Goal: Transaction & Acquisition: Book appointment/travel/reservation

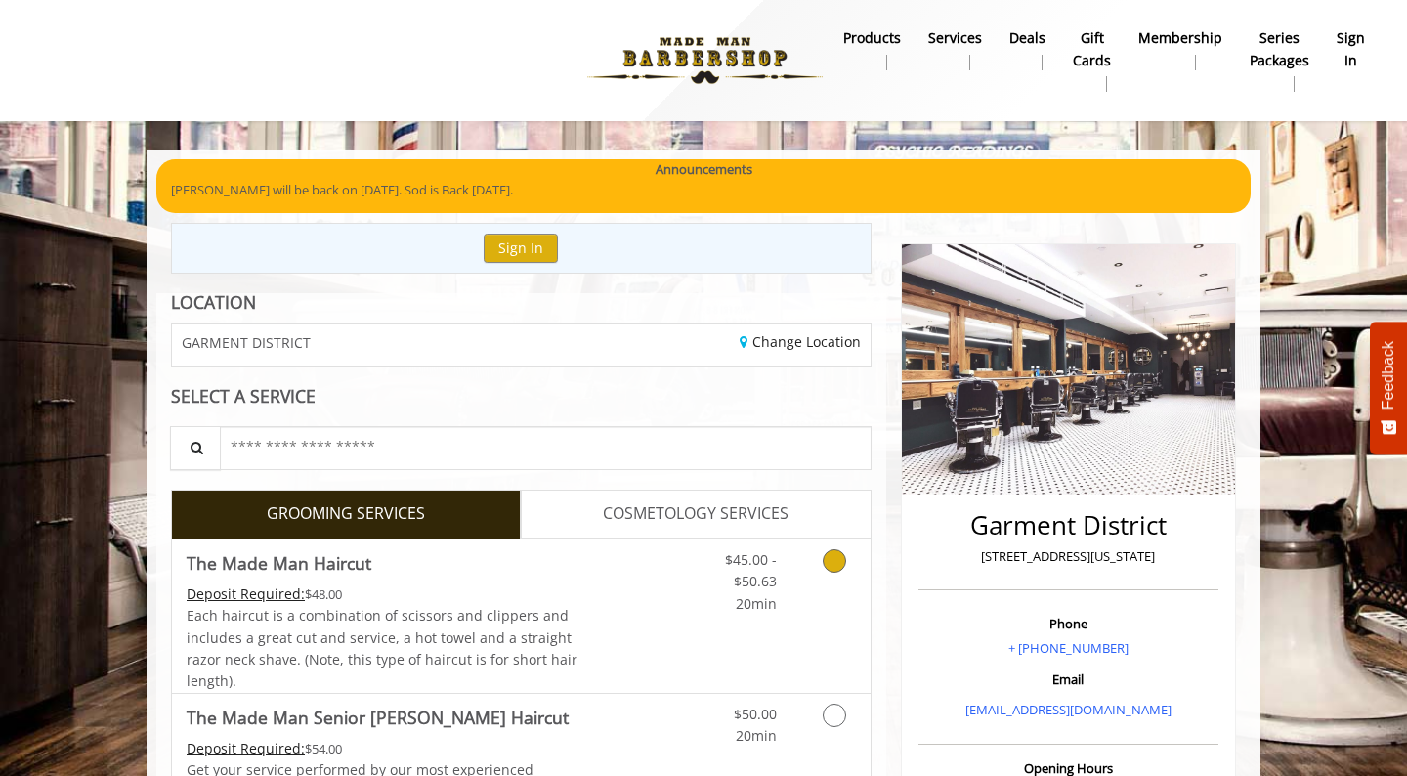
click at [827, 574] on link "Grooming services" at bounding box center [831, 576] width 50 height 75
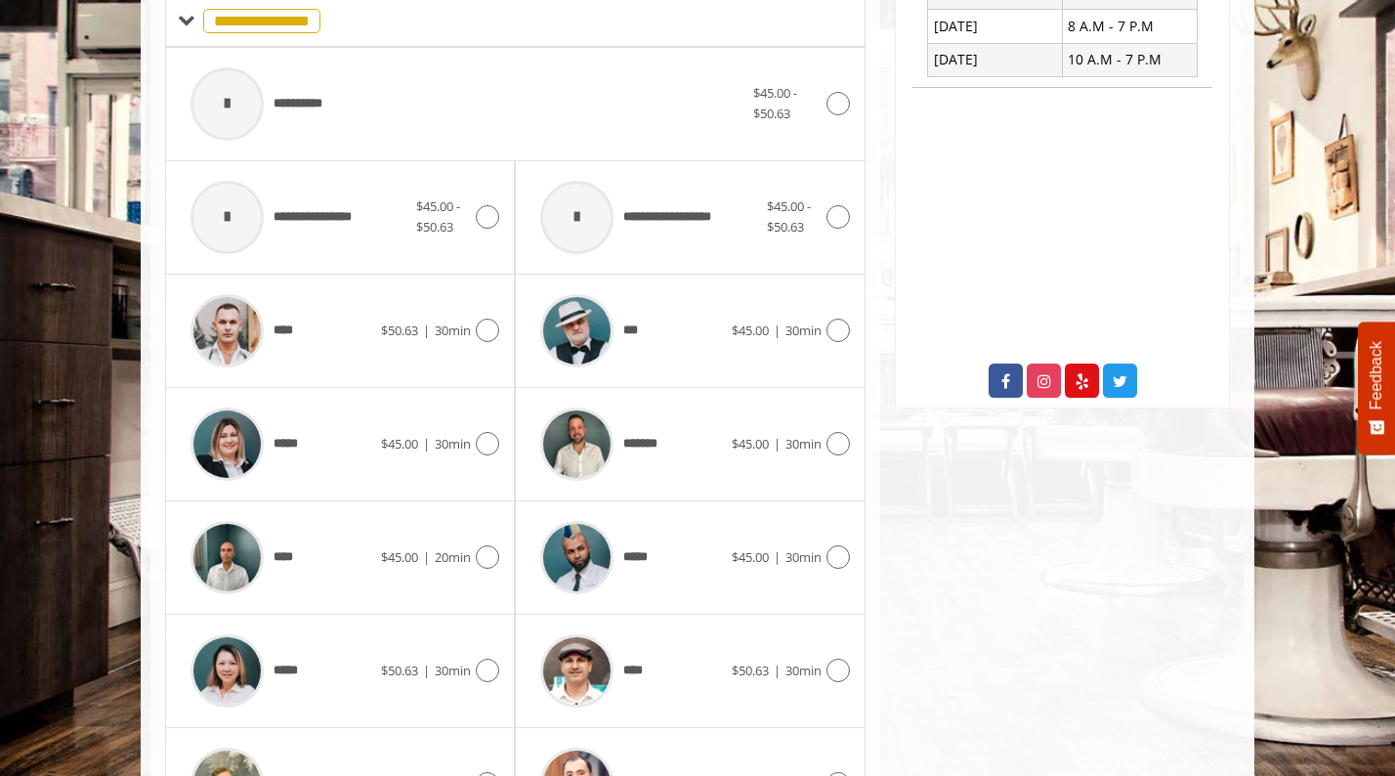
scroll to position [859, 0]
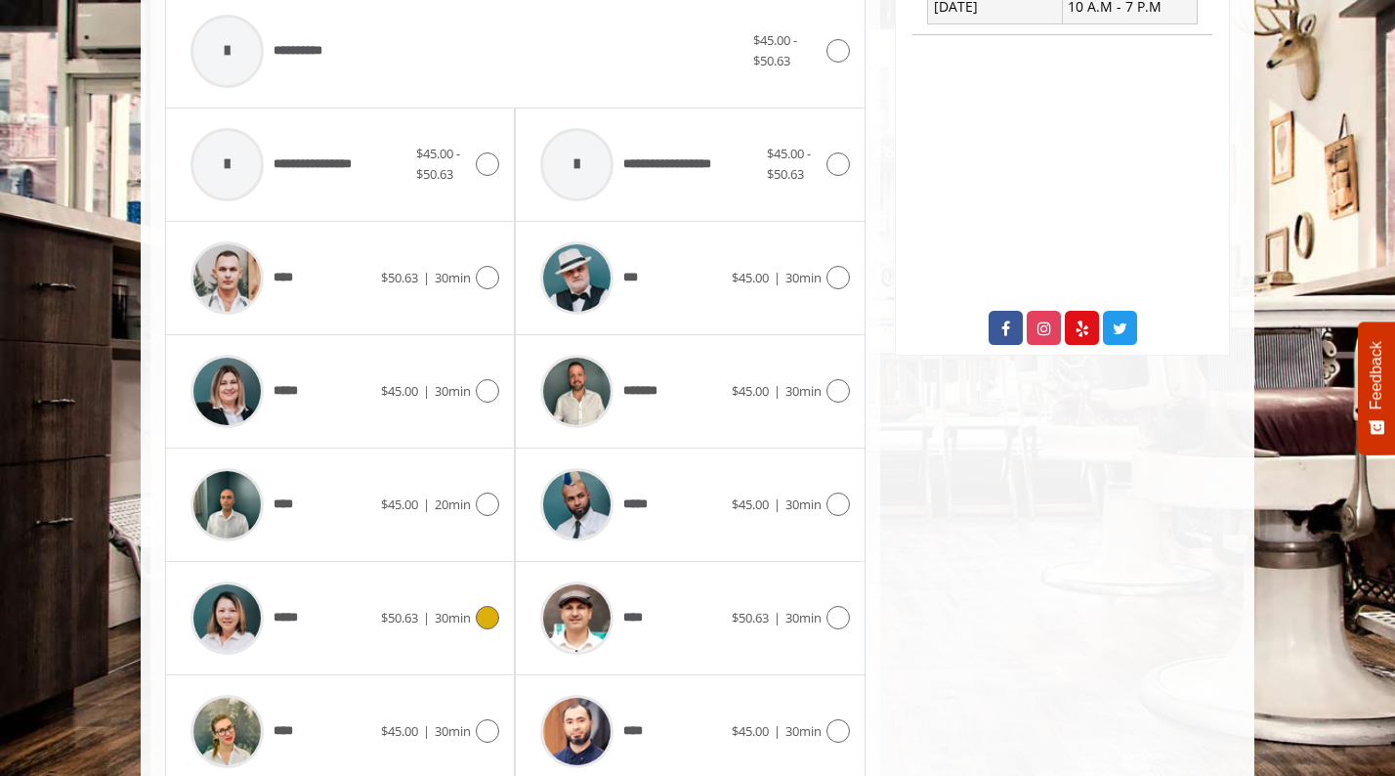
click at [484, 604] on div "***** $50.63 | 30min" at bounding box center [340, 617] width 318 height 93
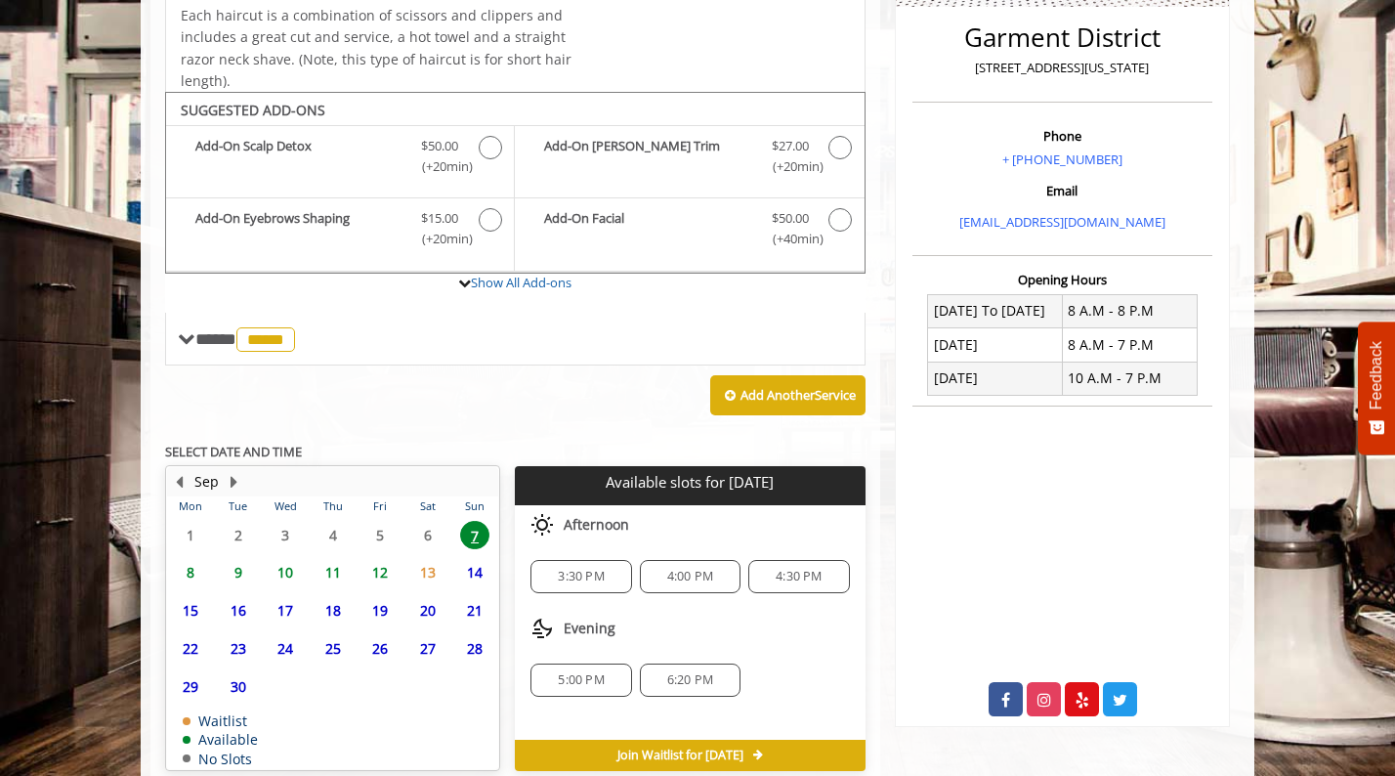
scroll to position [577, 0]
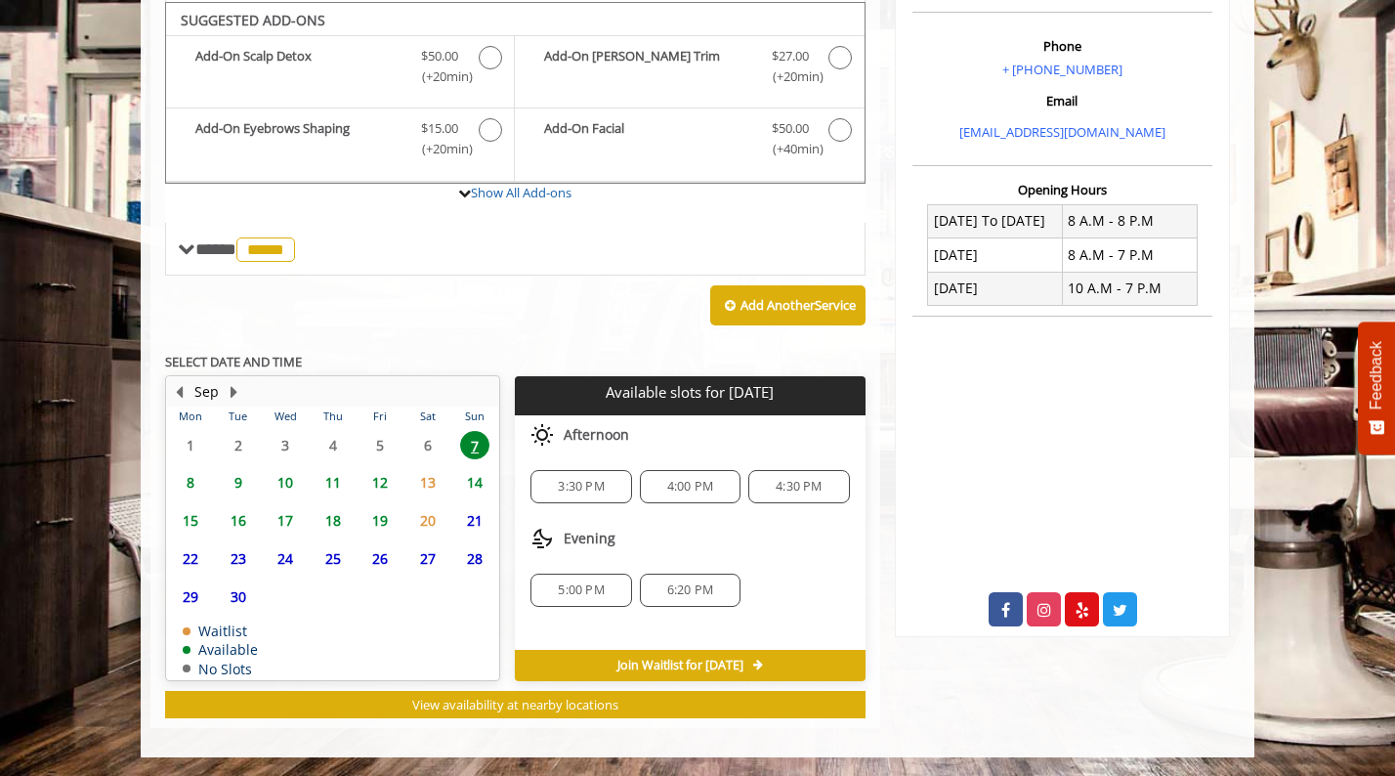
click at [782, 488] on span "4:30 PM" at bounding box center [799, 487] width 46 height 16
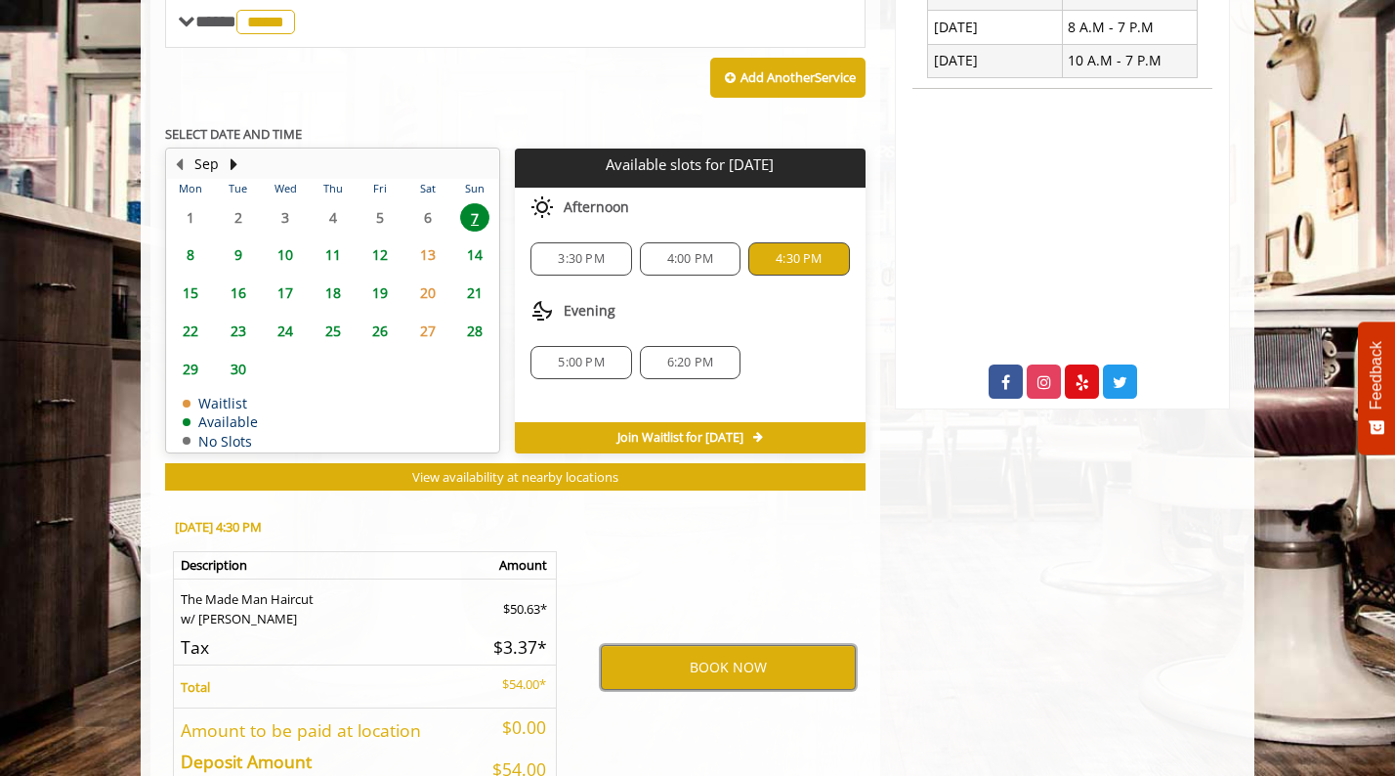
scroll to position [849, 0]
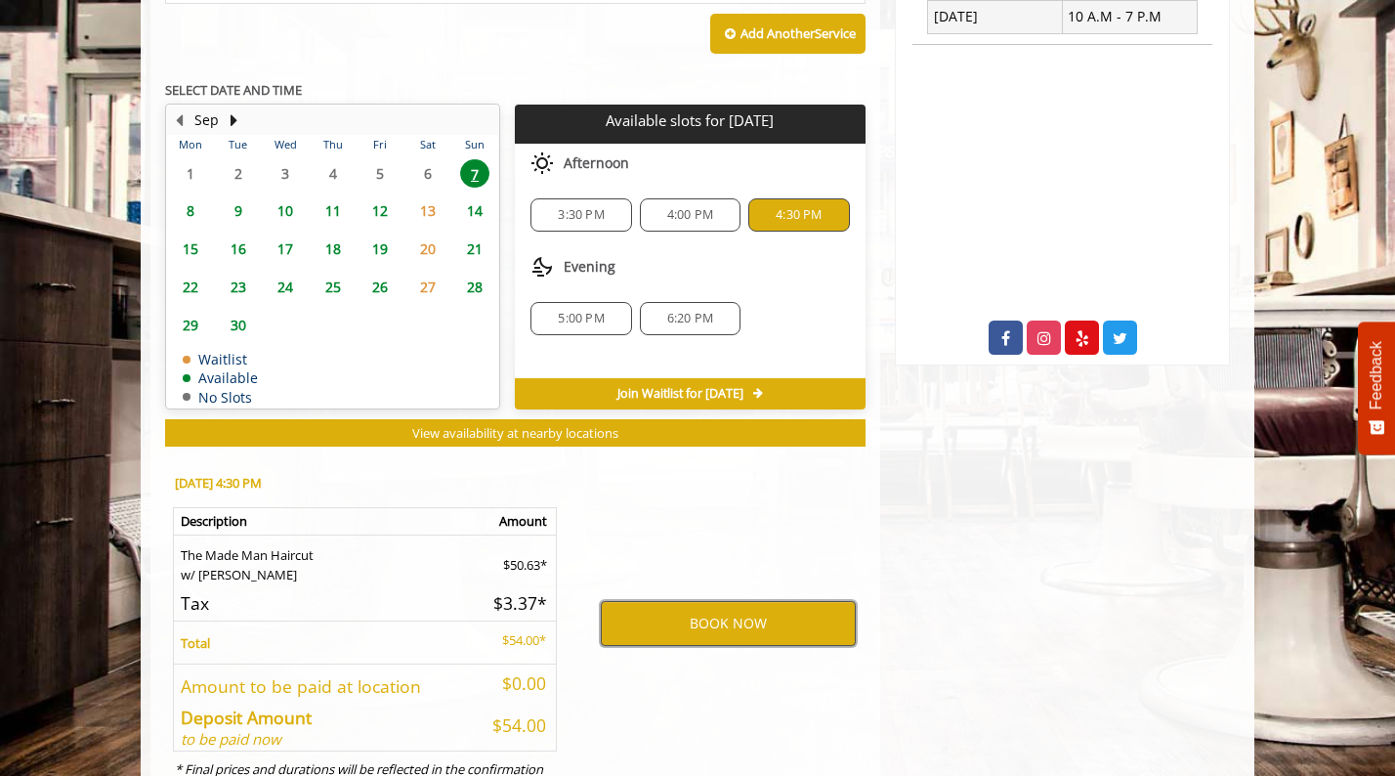
click at [769, 636] on button "BOOK NOW" at bounding box center [728, 623] width 255 height 45
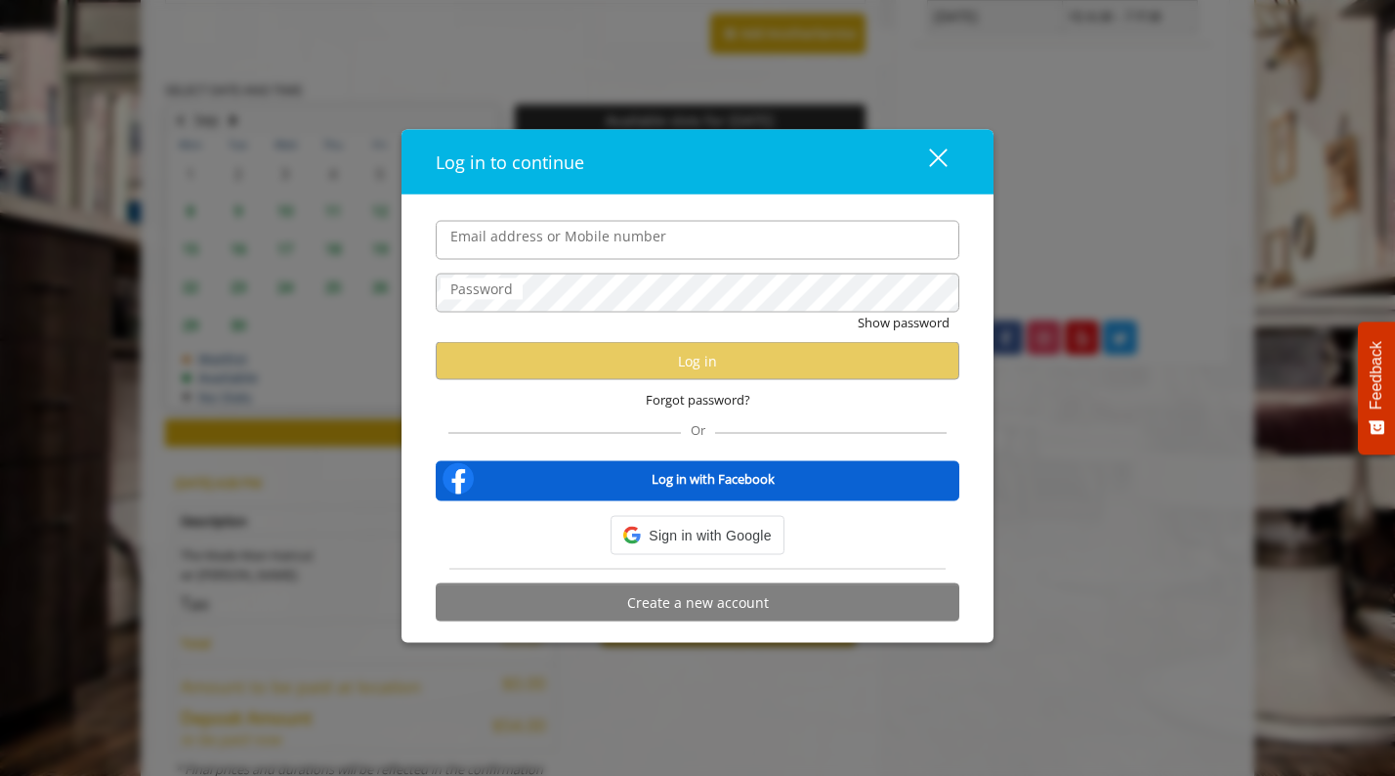
type input "**********"
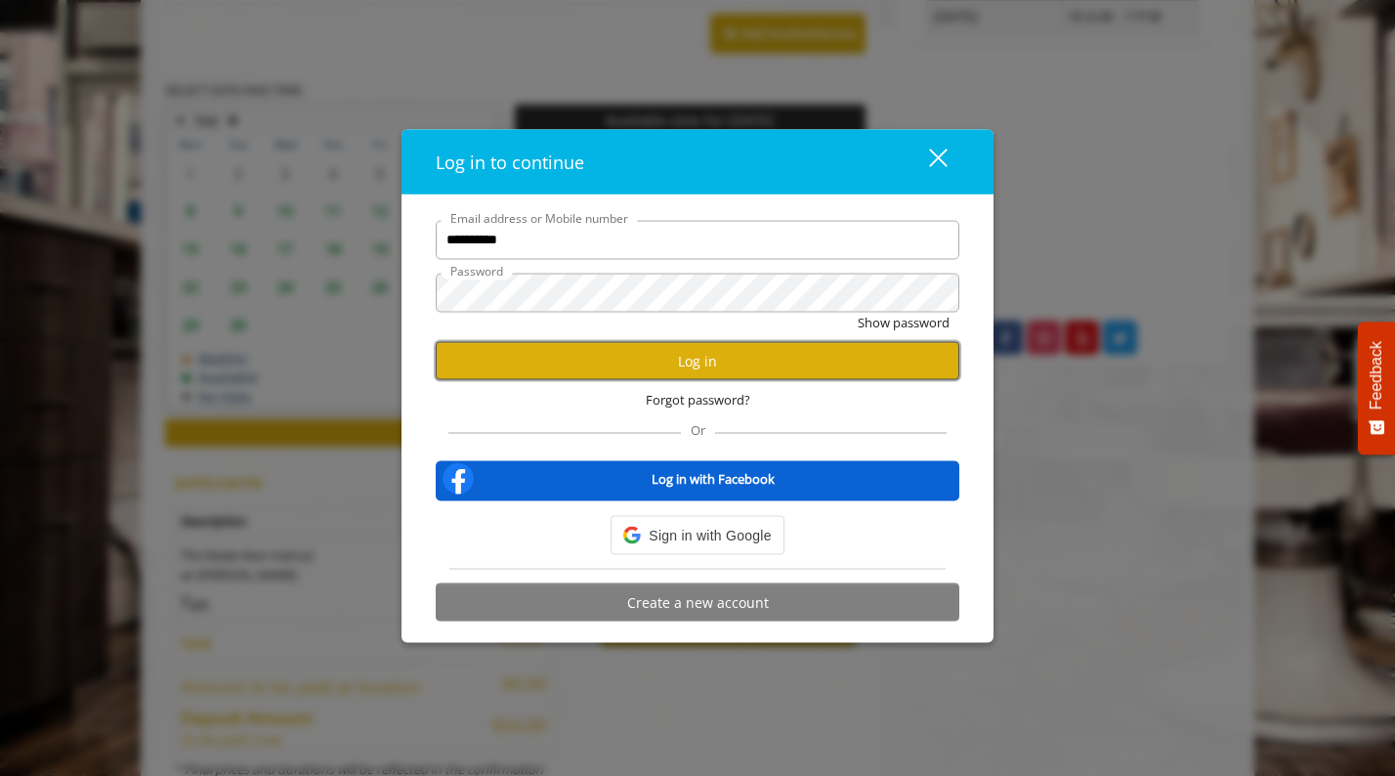
click at [632, 376] on button "Log in" at bounding box center [698, 361] width 524 height 38
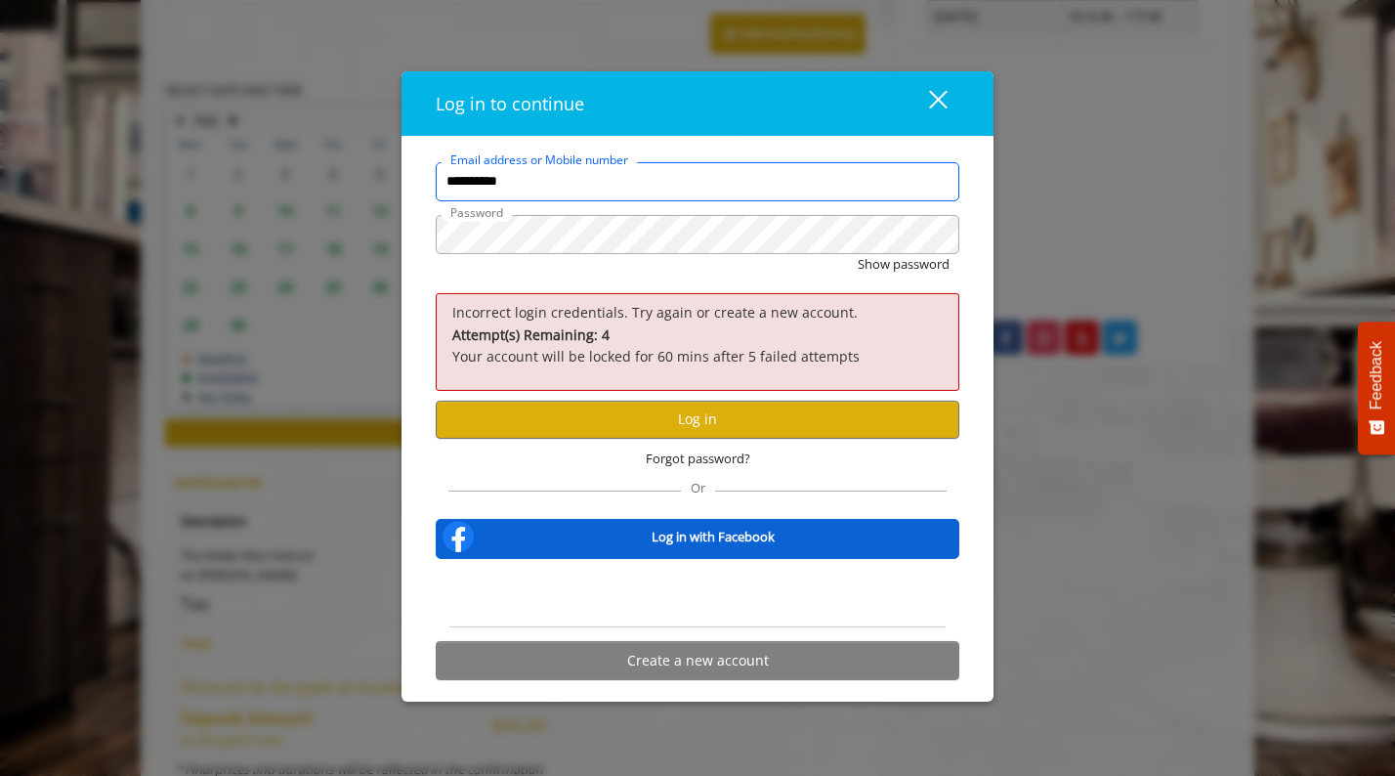
drag, startPoint x: 575, startPoint y: 173, endPoint x: 358, endPoint y: 155, distance: 218.5
click at [358, 155] on div "**********" at bounding box center [697, 388] width 1395 height 776
type input "**********"
click at [669, 428] on button "Log in" at bounding box center [698, 419] width 524 height 38
click at [688, 466] on span "Forgot password?" at bounding box center [698, 458] width 105 height 21
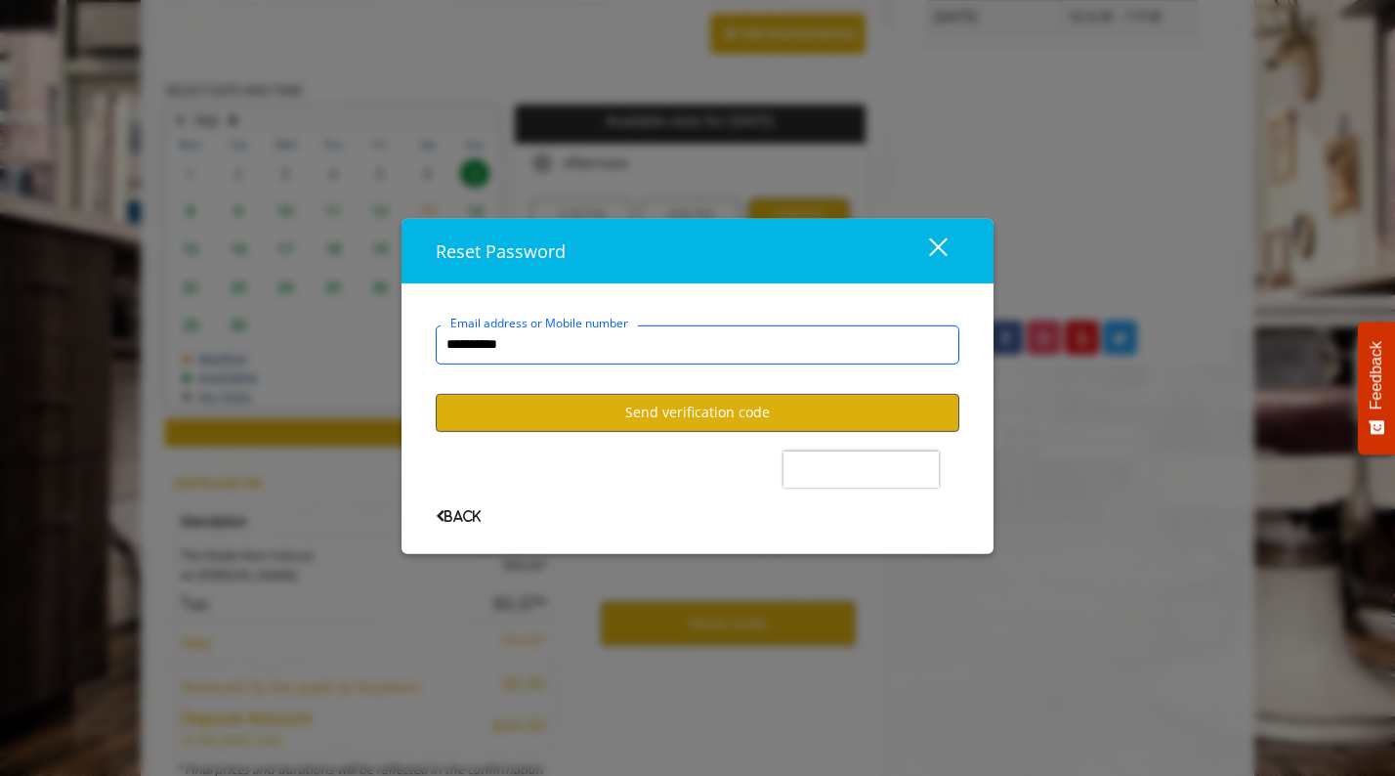
type input "**********"
click at [666, 406] on button "Send verification code" at bounding box center [698, 412] width 524 height 38
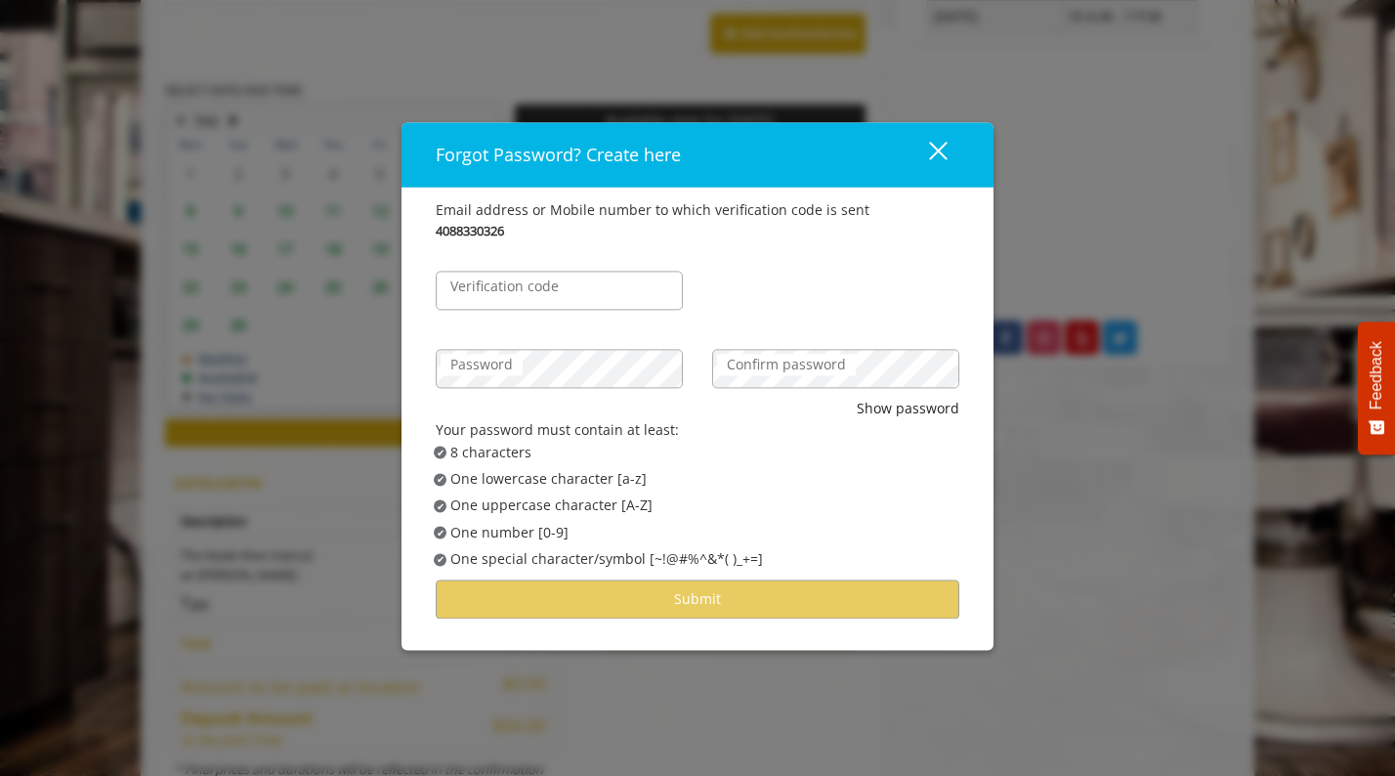
click at [524, 264] on div "Verification code" at bounding box center [559, 280] width 276 height 78
click at [524, 293] on label "Verification code" at bounding box center [505, 285] width 128 height 21
click at [524, 293] on input "Verification code" at bounding box center [559, 290] width 247 height 39
type input "******"
click at [399, 370] on div "Forgot Password? Create here close Email address or Mobile number to which veri…" at bounding box center [697, 388] width 1395 height 776
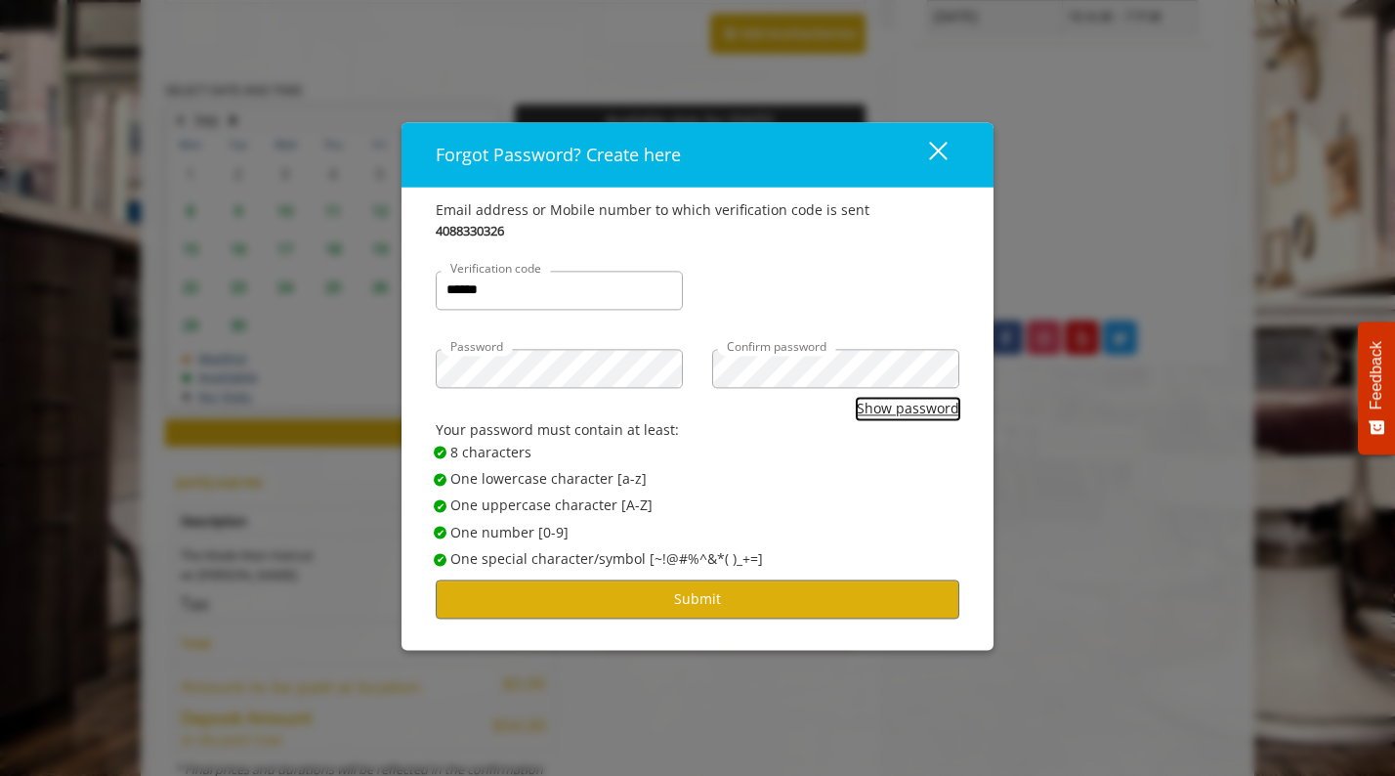
click at [877, 408] on button "Show password" at bounding box center [908, 408] width 103 height 21
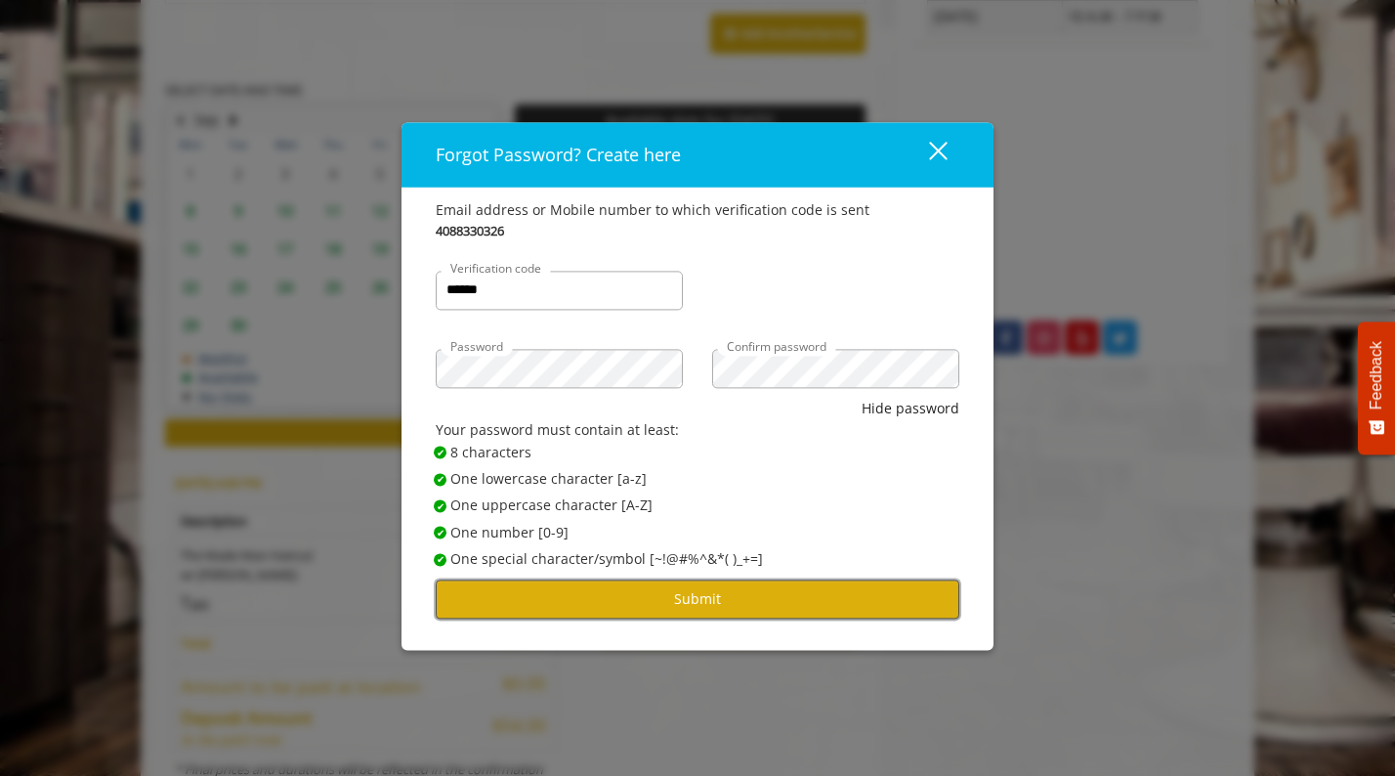
click at [661, 598] on button "Submit" at bounding box center [698, 599] width 524 height 38
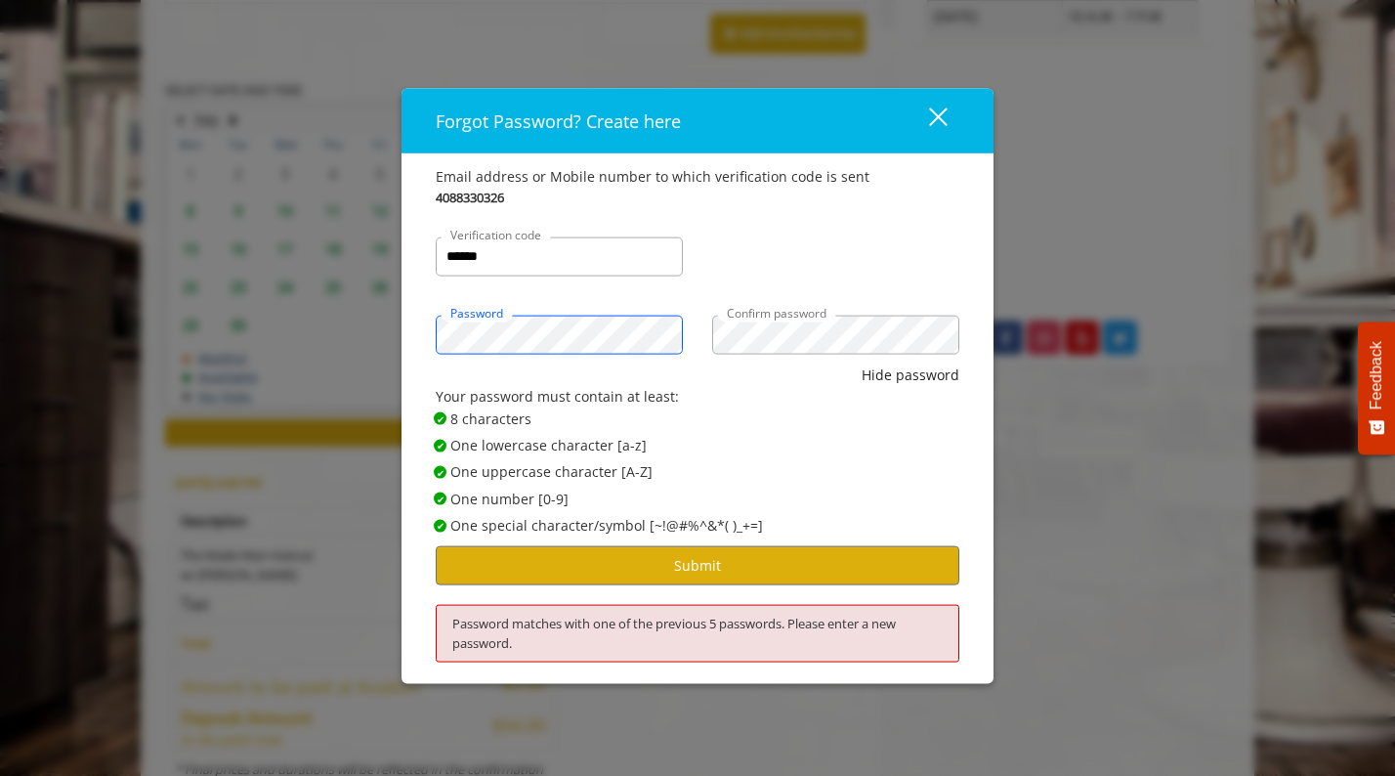
click at [431, 333] on div "Password" at bounding box center [559, 324] width 276 height 78
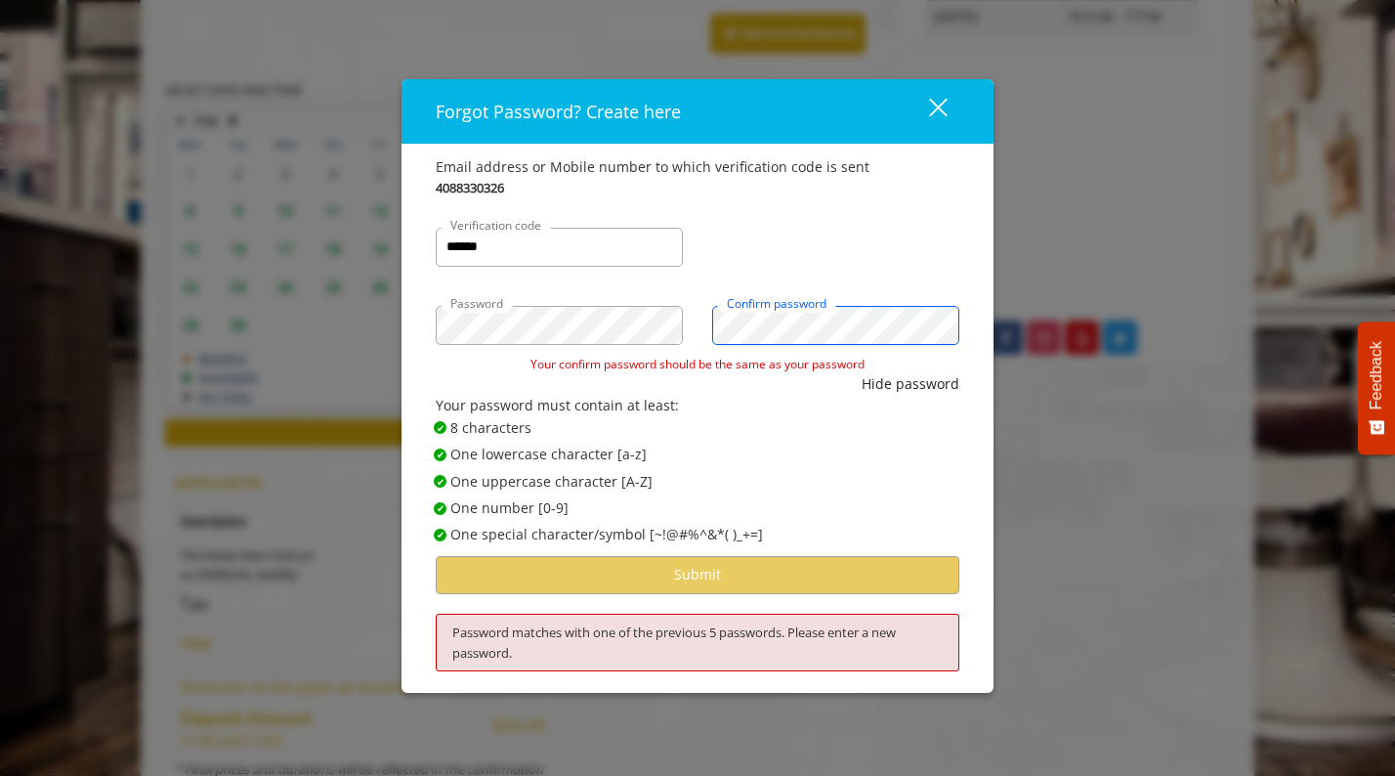
click at [607, 313] on div "Password Confirm password" at bounding box center [697, 315] width 553 height 78
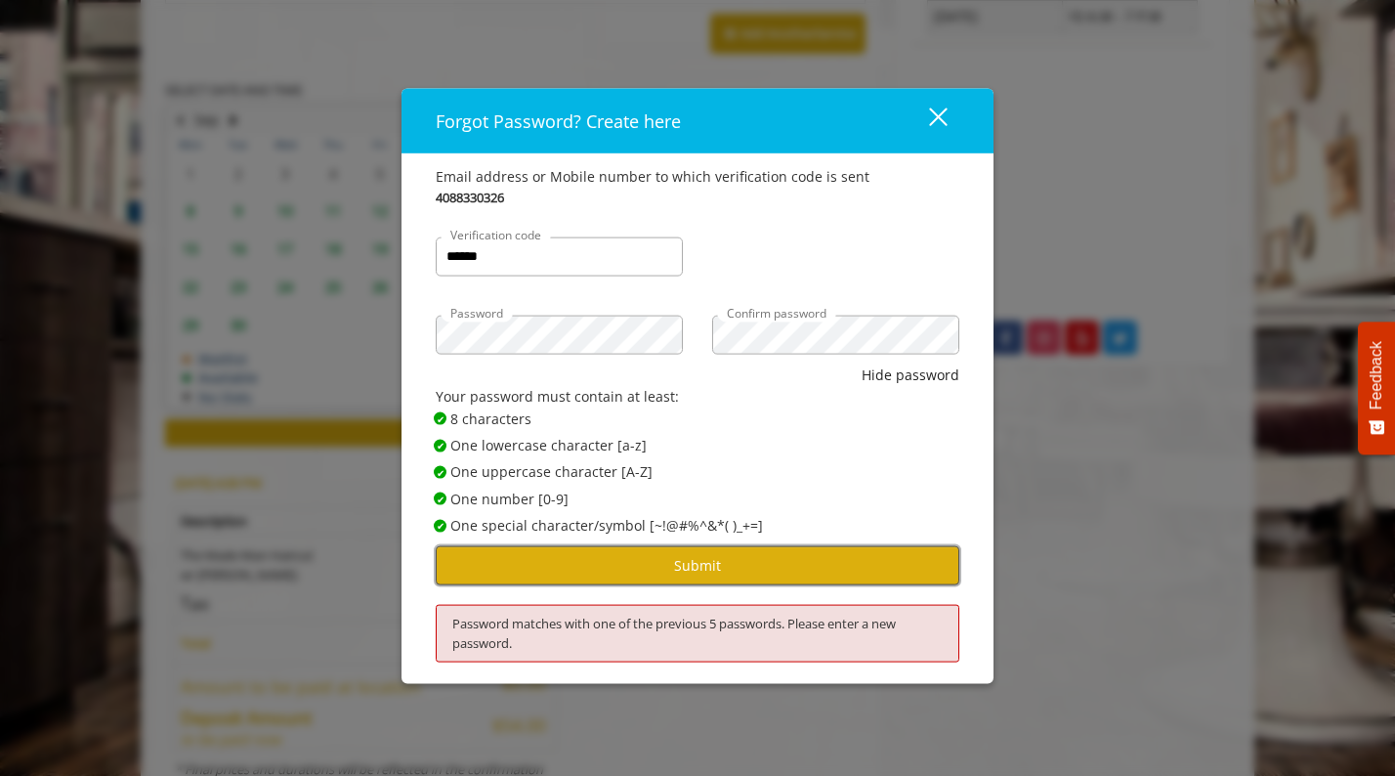
click at [686, 572] on button "Submit" at bounding box center [698, 565] width 524 height 38
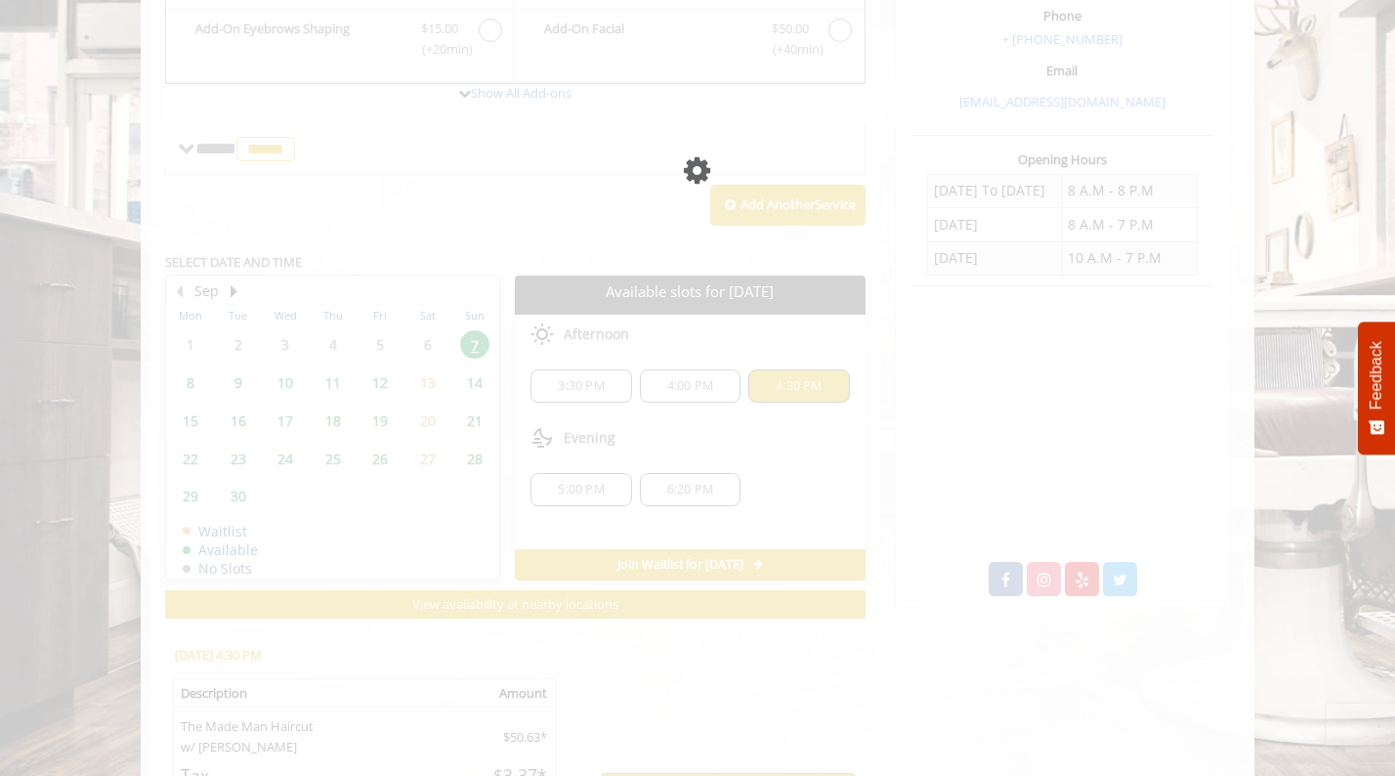
scroll to position [619, 0]
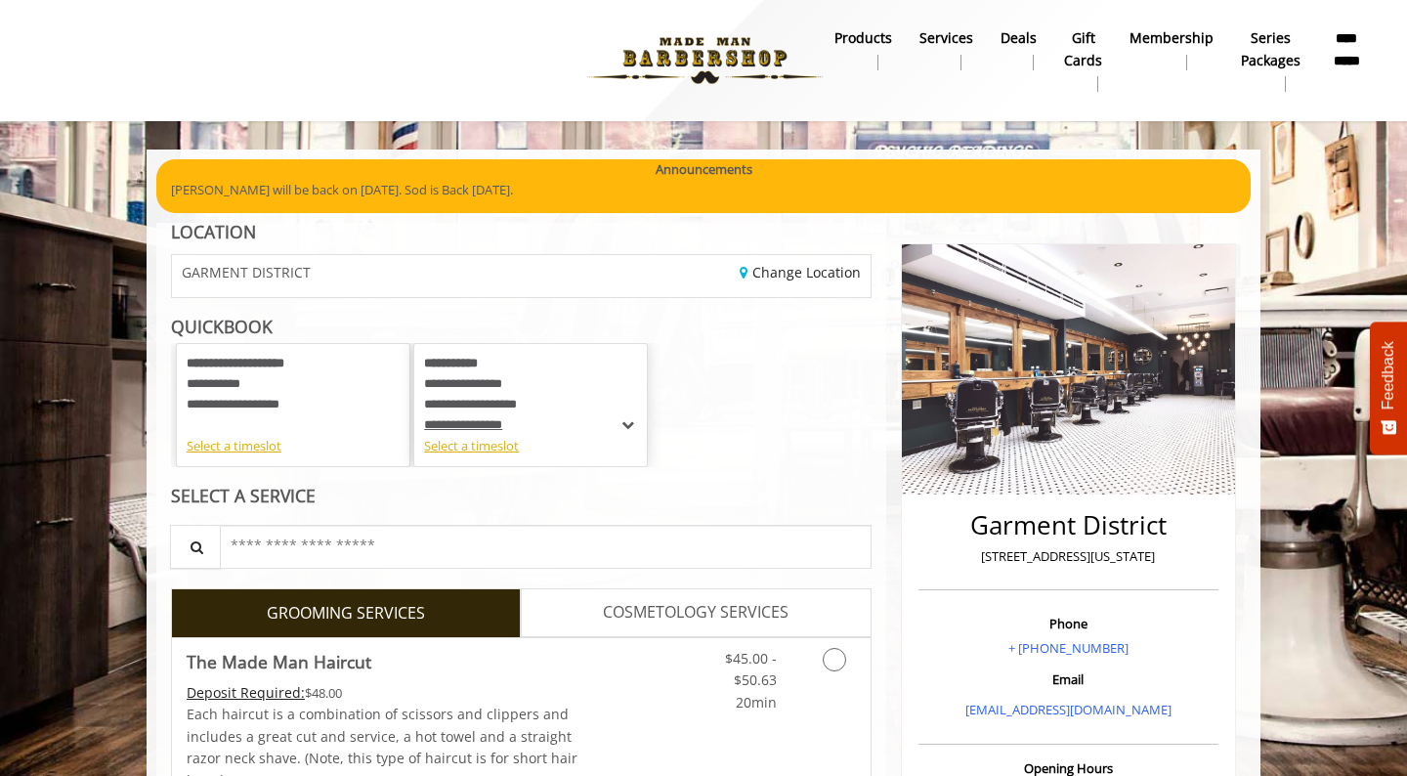
scroll to position [619, 0]
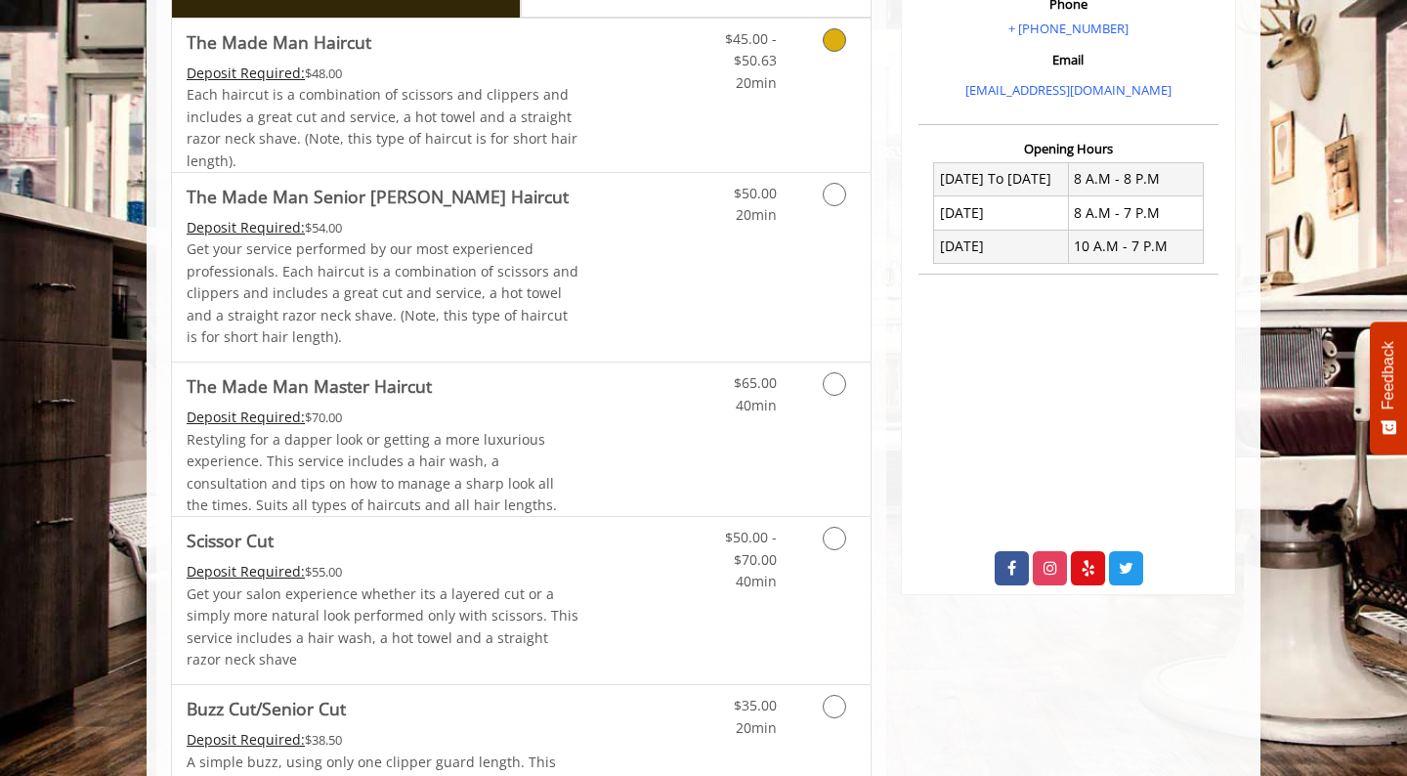
click at [682, 116] on link "Discounted Price" at bounding box center [637, 95] width 116 height 153
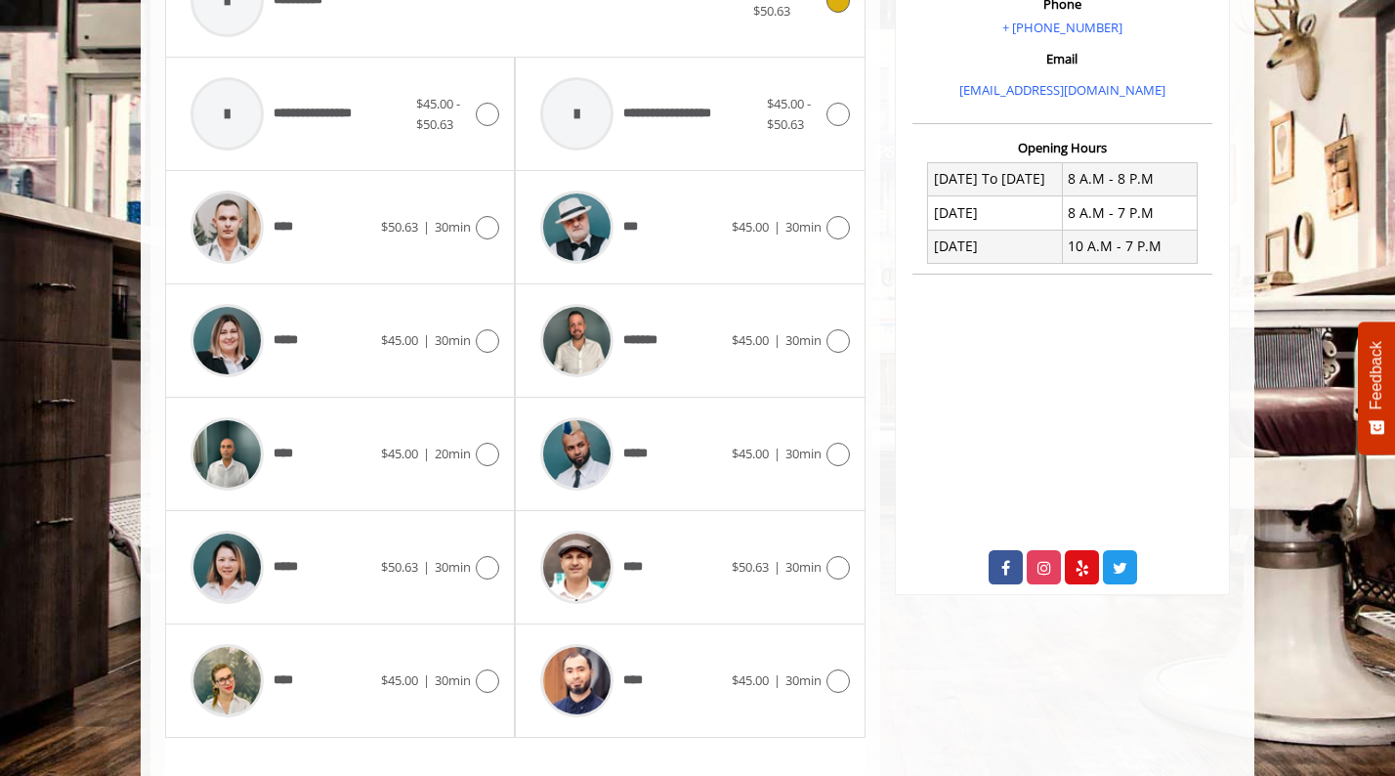
scroll to position [0, 0]
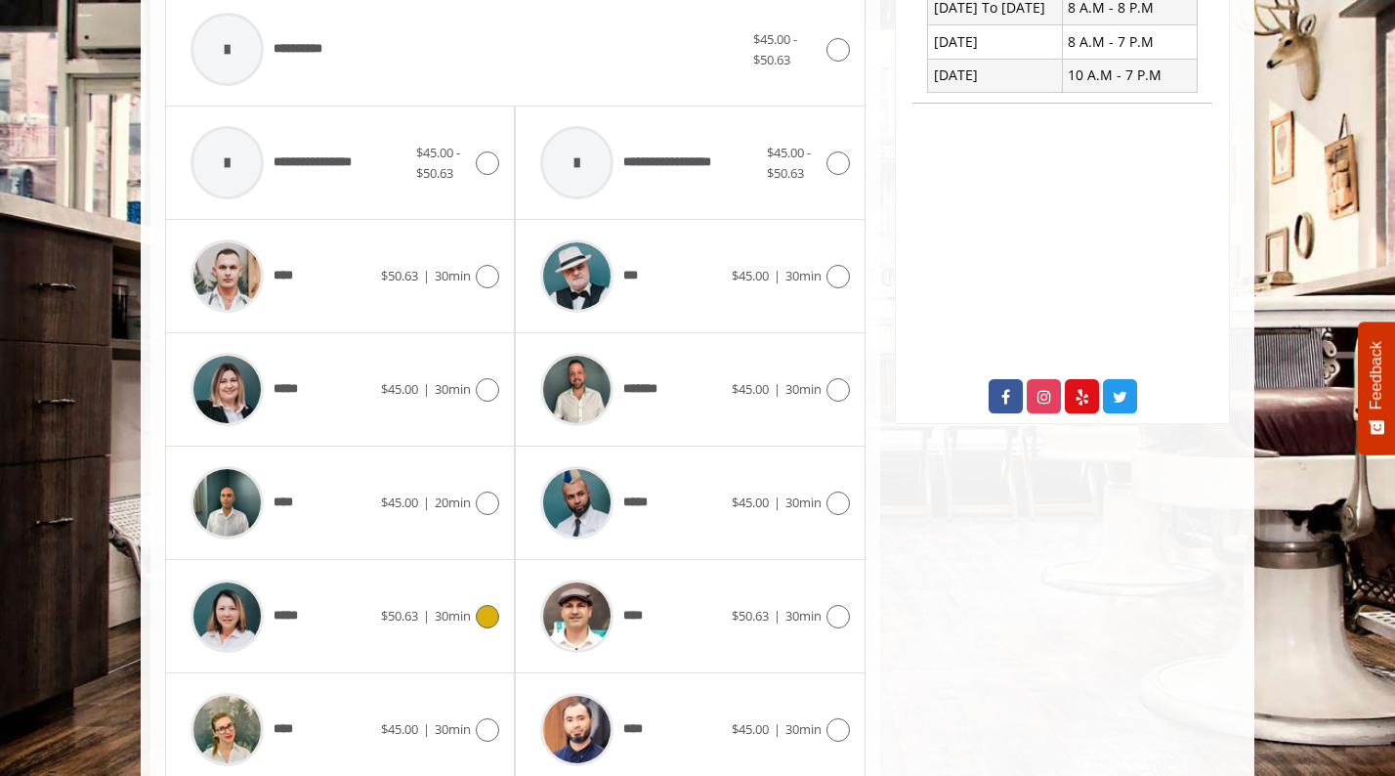
click at [381, 618] on span "$50.63" at bounding box center [399, 616] width 37 height 18
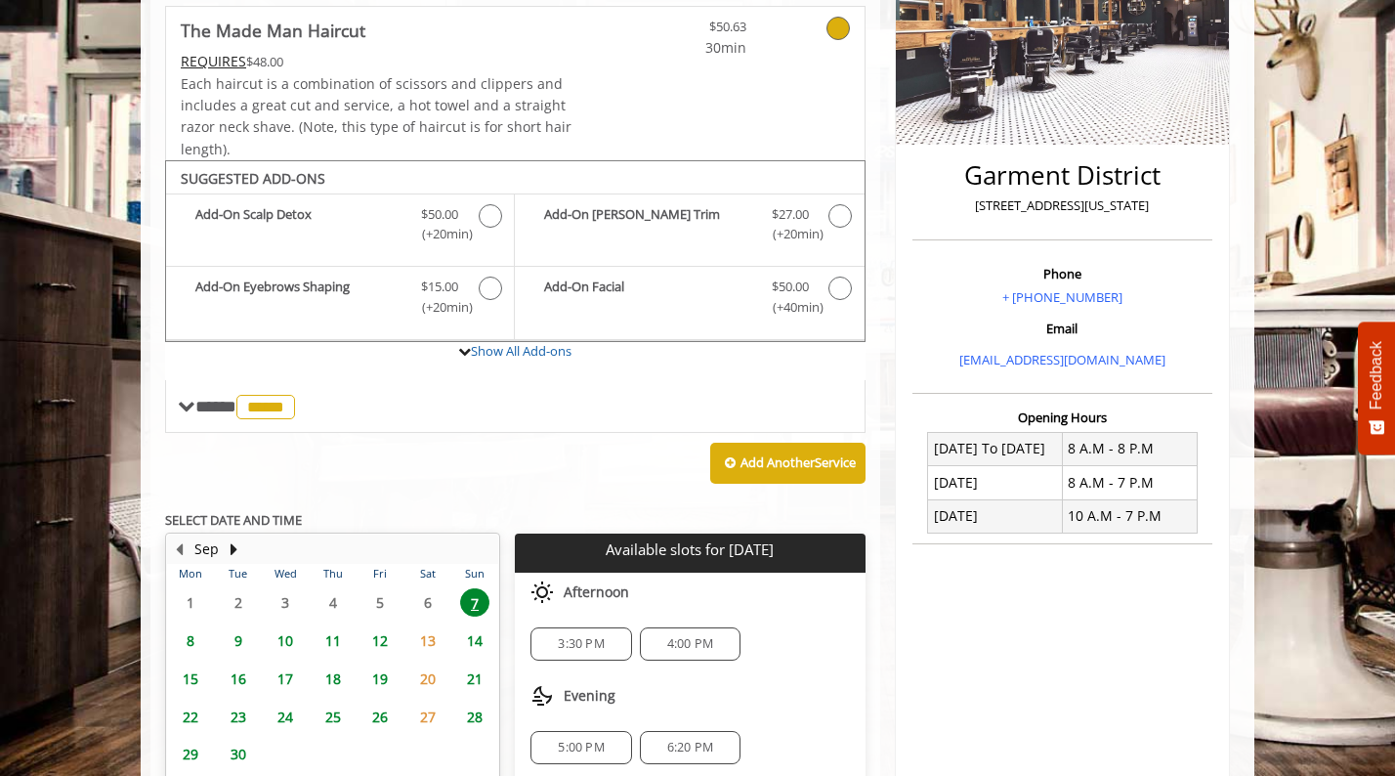
scroll to position [438, 0]
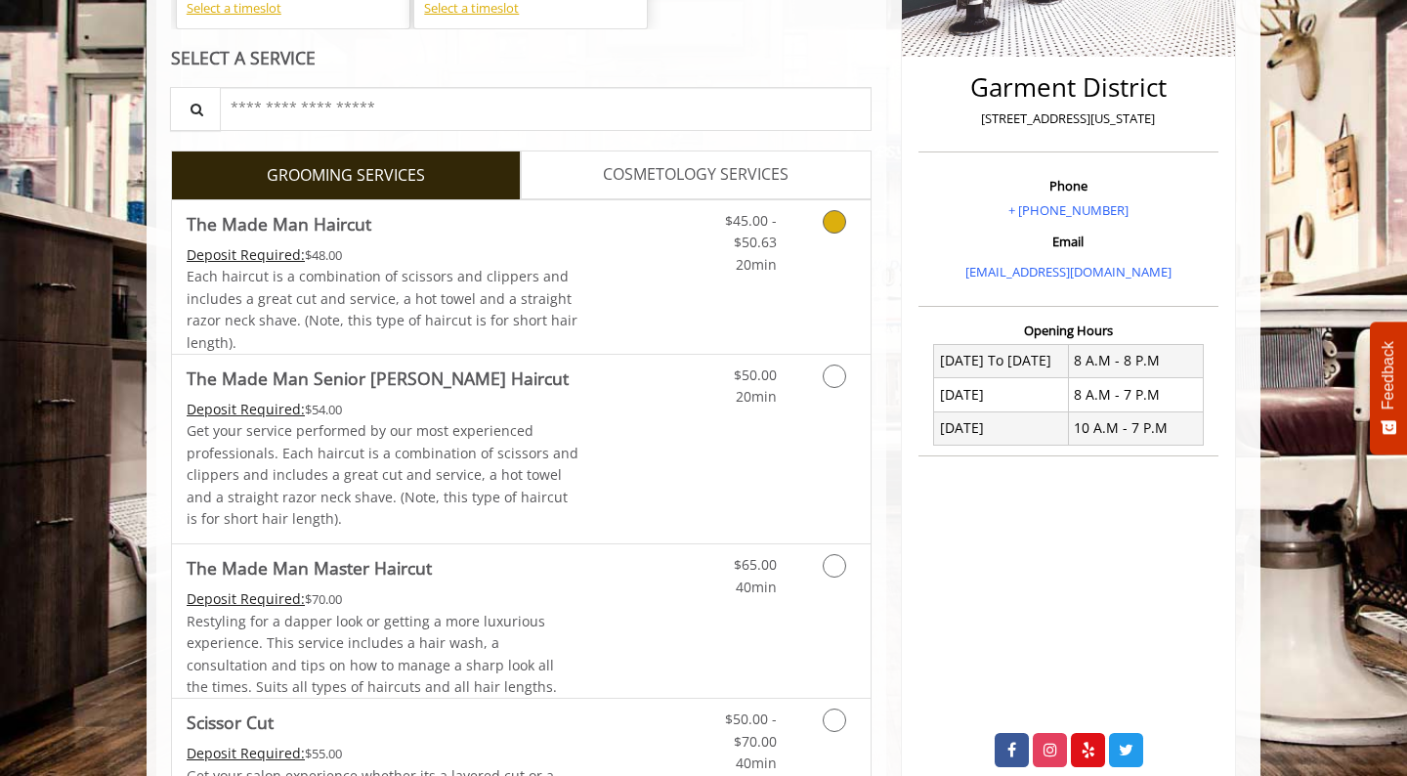
click at [577, 268] on div "Each haircut is a combination of scissors and clippers and includes a great cut…" at bounding box center [383, 310] width 393 height 88
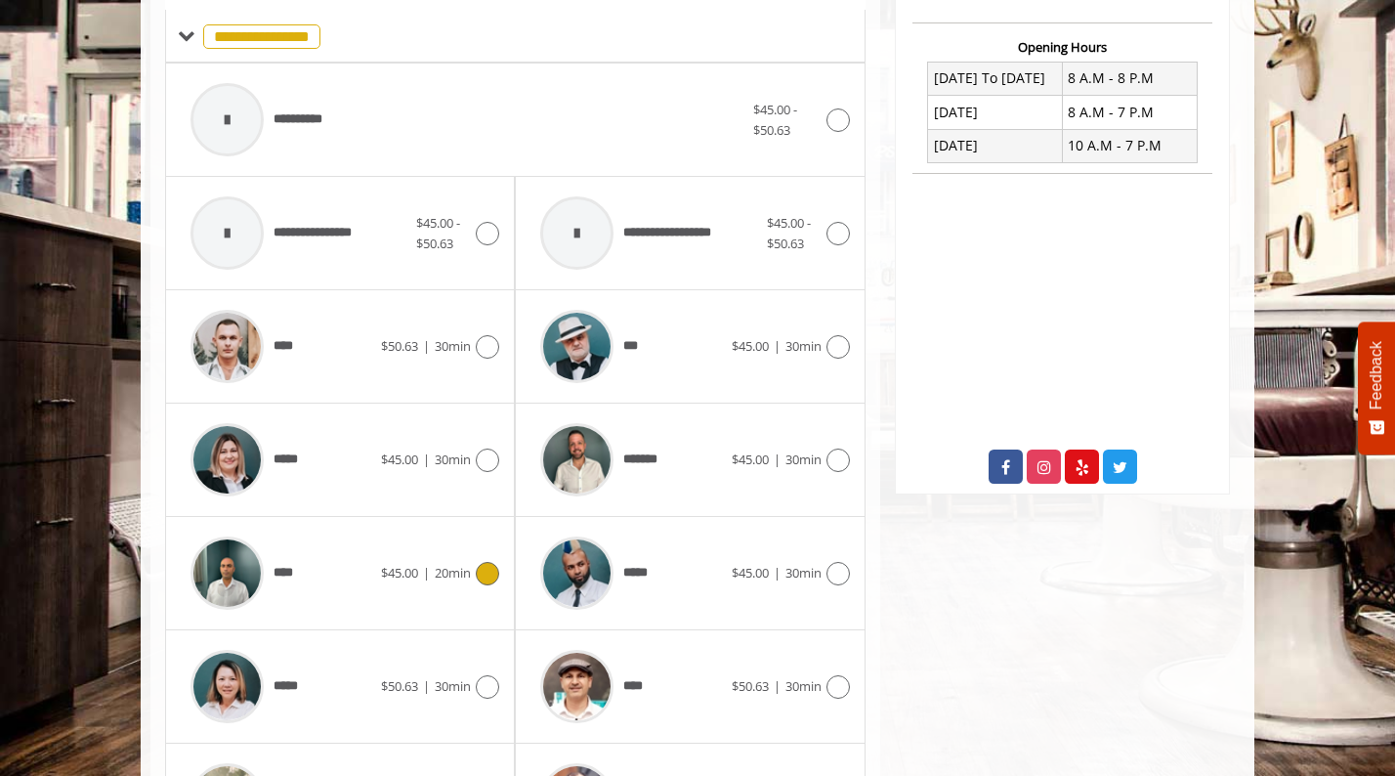
scroll to position [766, 0]
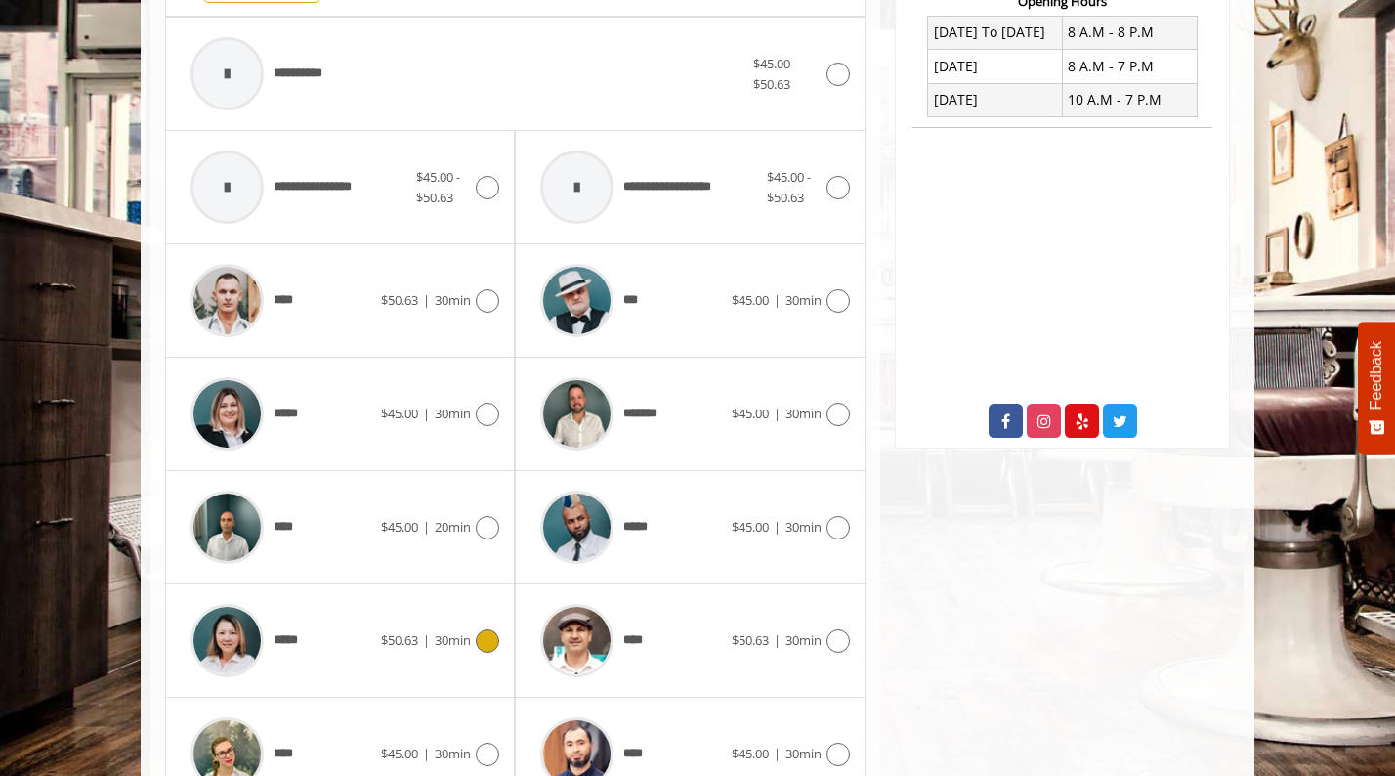
click at [338, 618] on div "*****" at bounding box center [281, 640] width 200 height 93
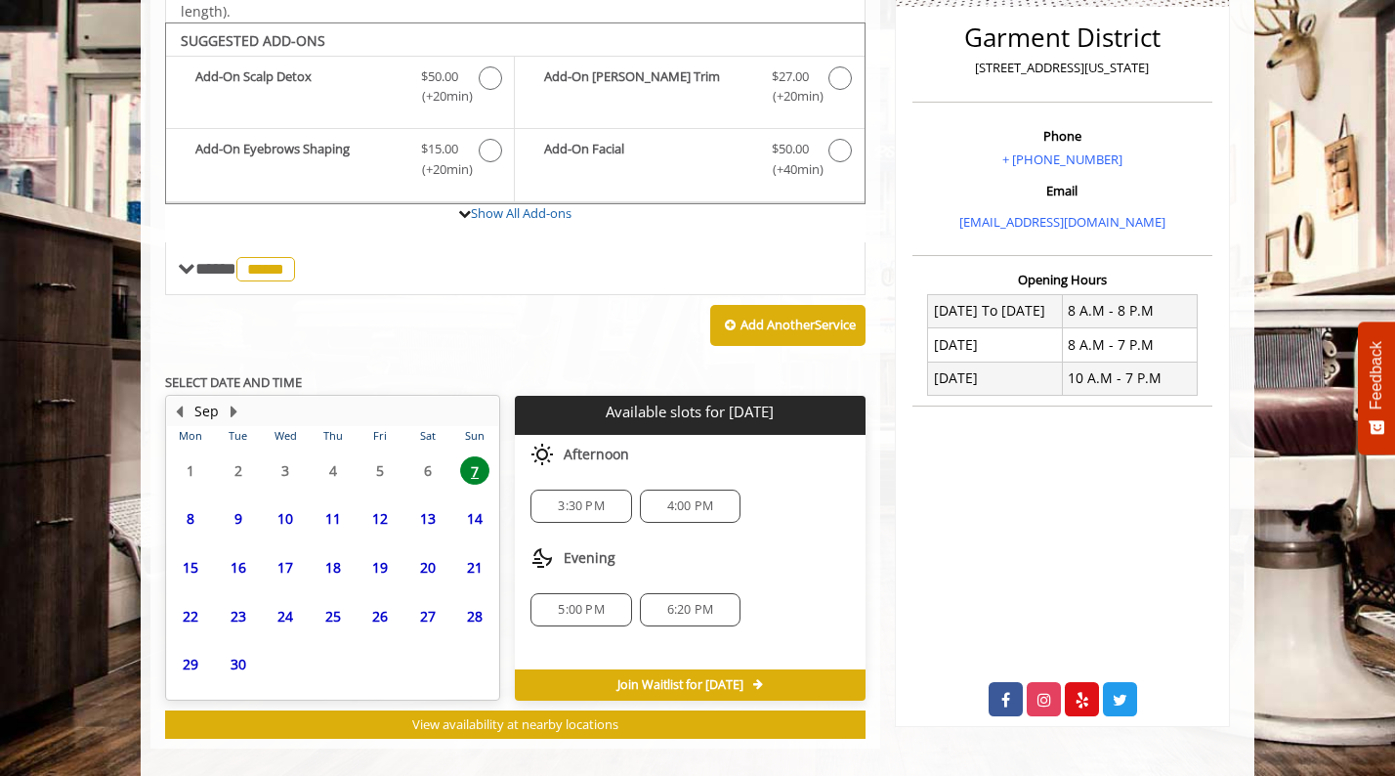
scroll to position [508, 0]
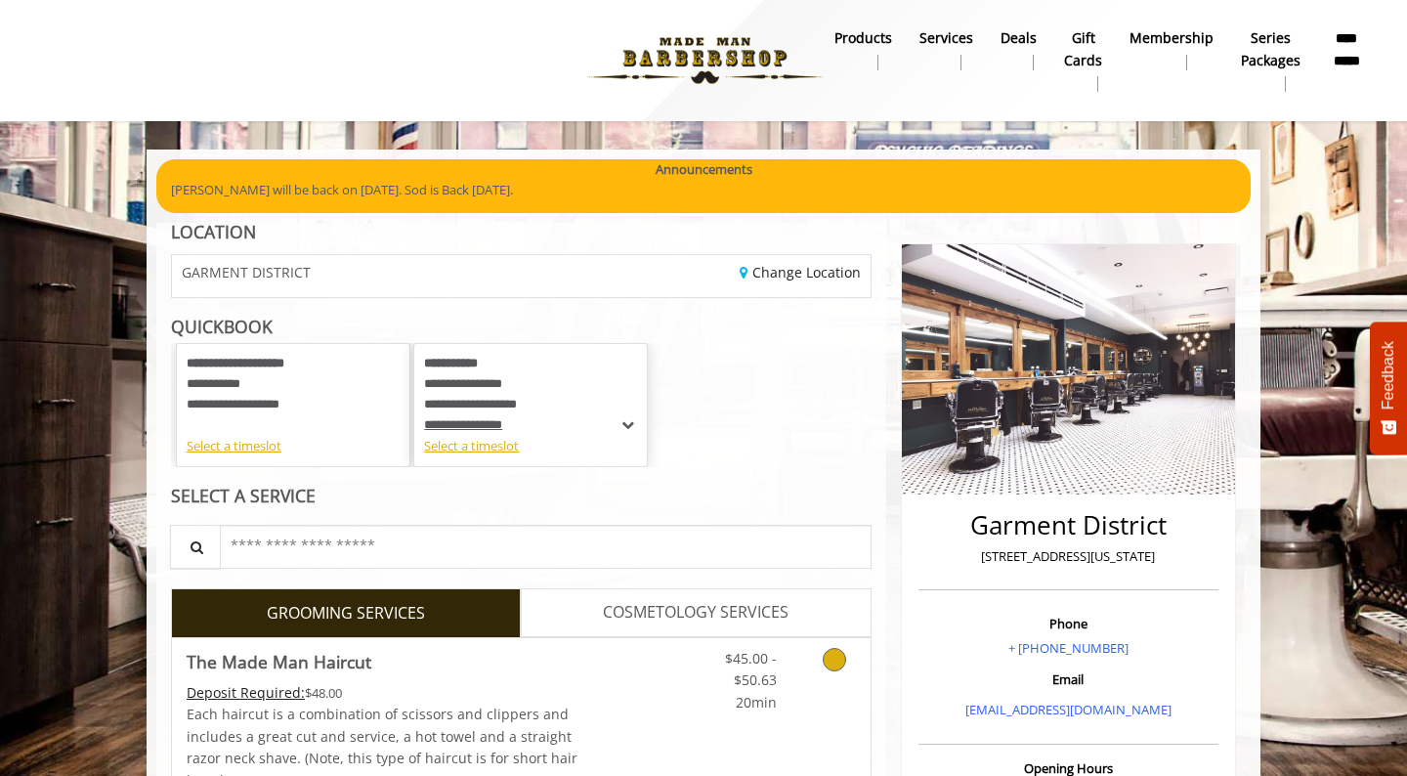
click at [533, 701] on div "Deposit Required: $48.00" at bounding box center [383, 692] width 393 height 21
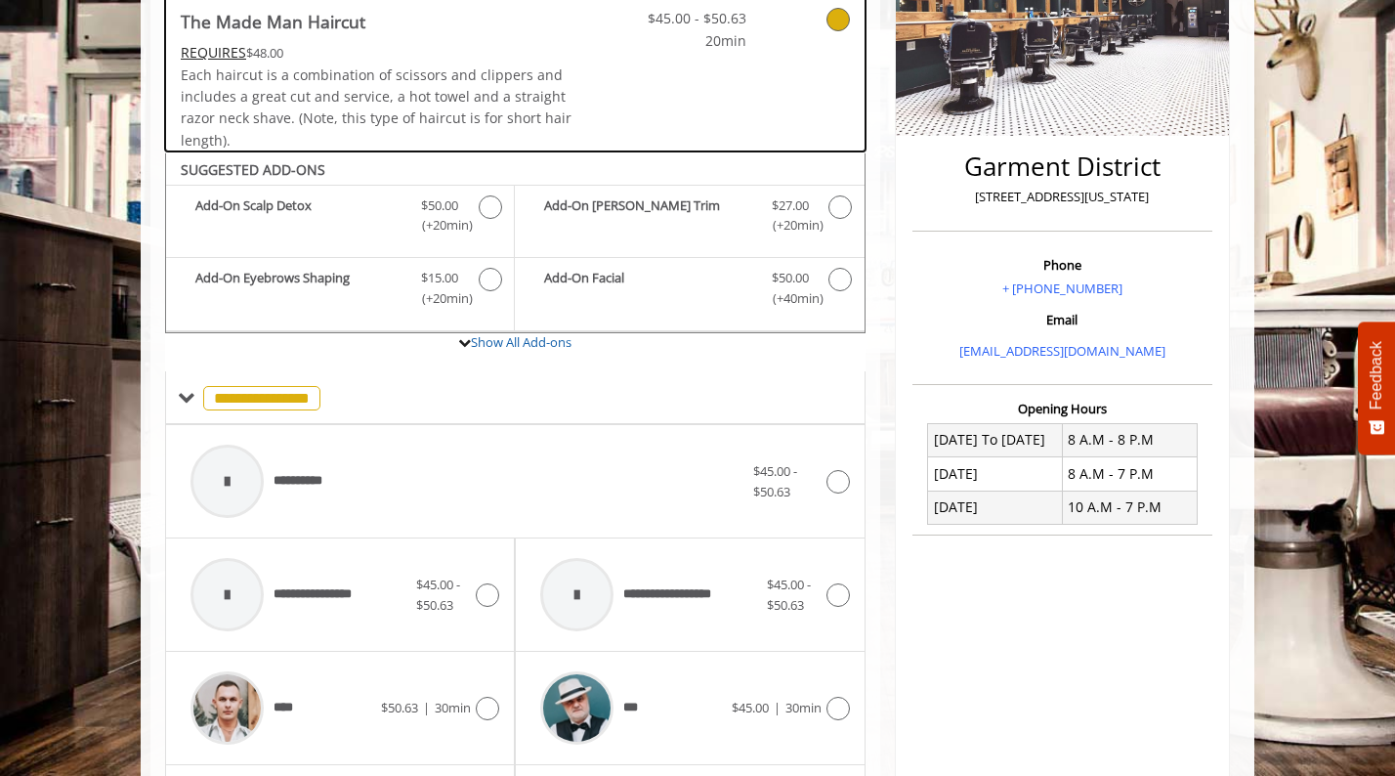
scroll to position [510, 0]
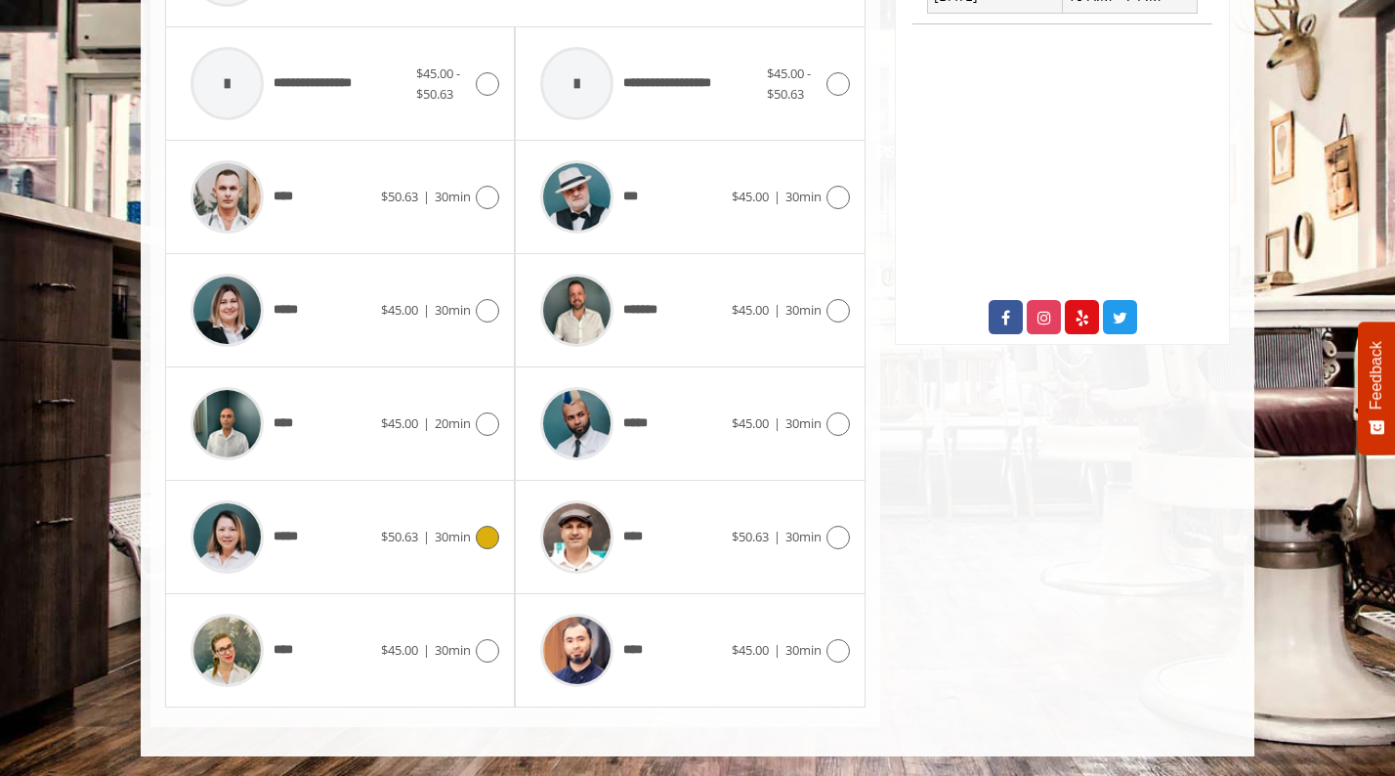
click at [404, 537] on span "$50.63" at bounding box center [399, 536] width 37 height 18
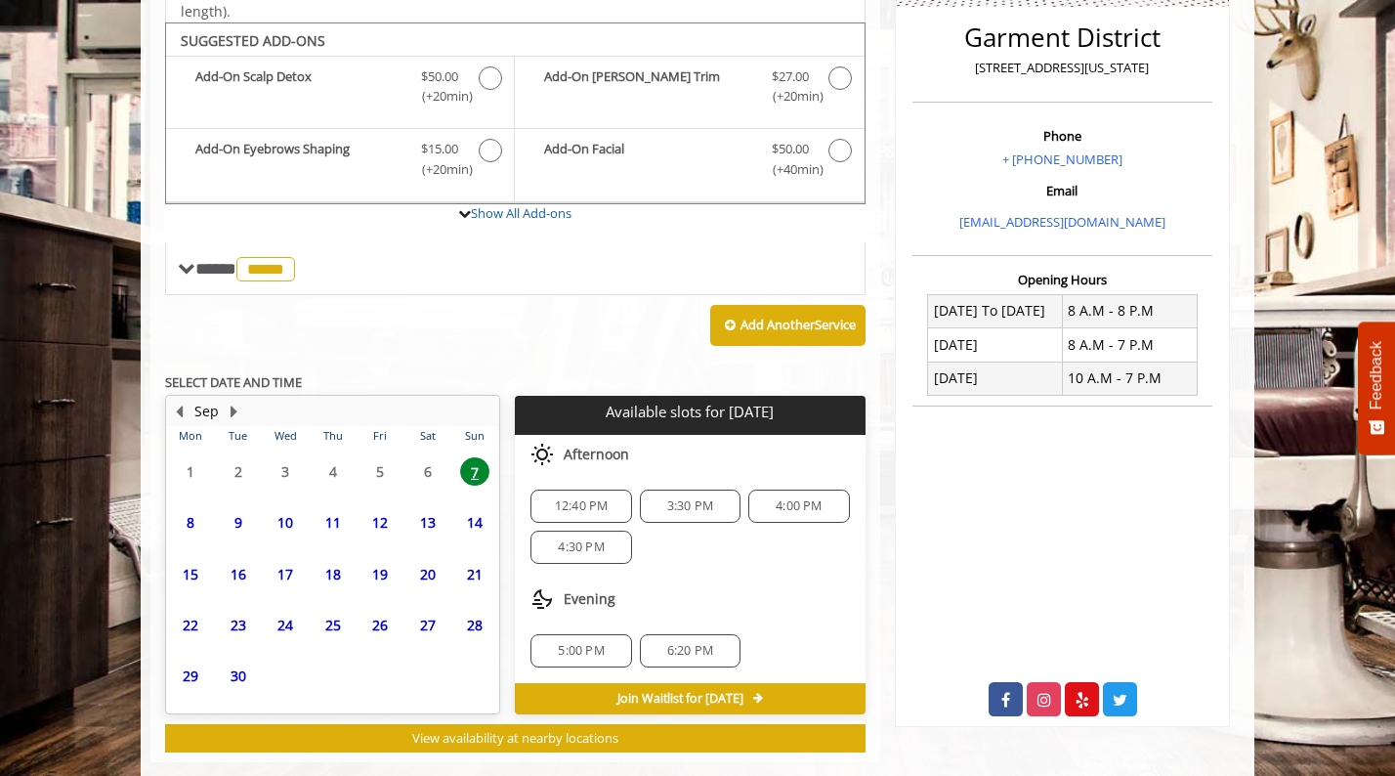
scroll to position [508, 0]
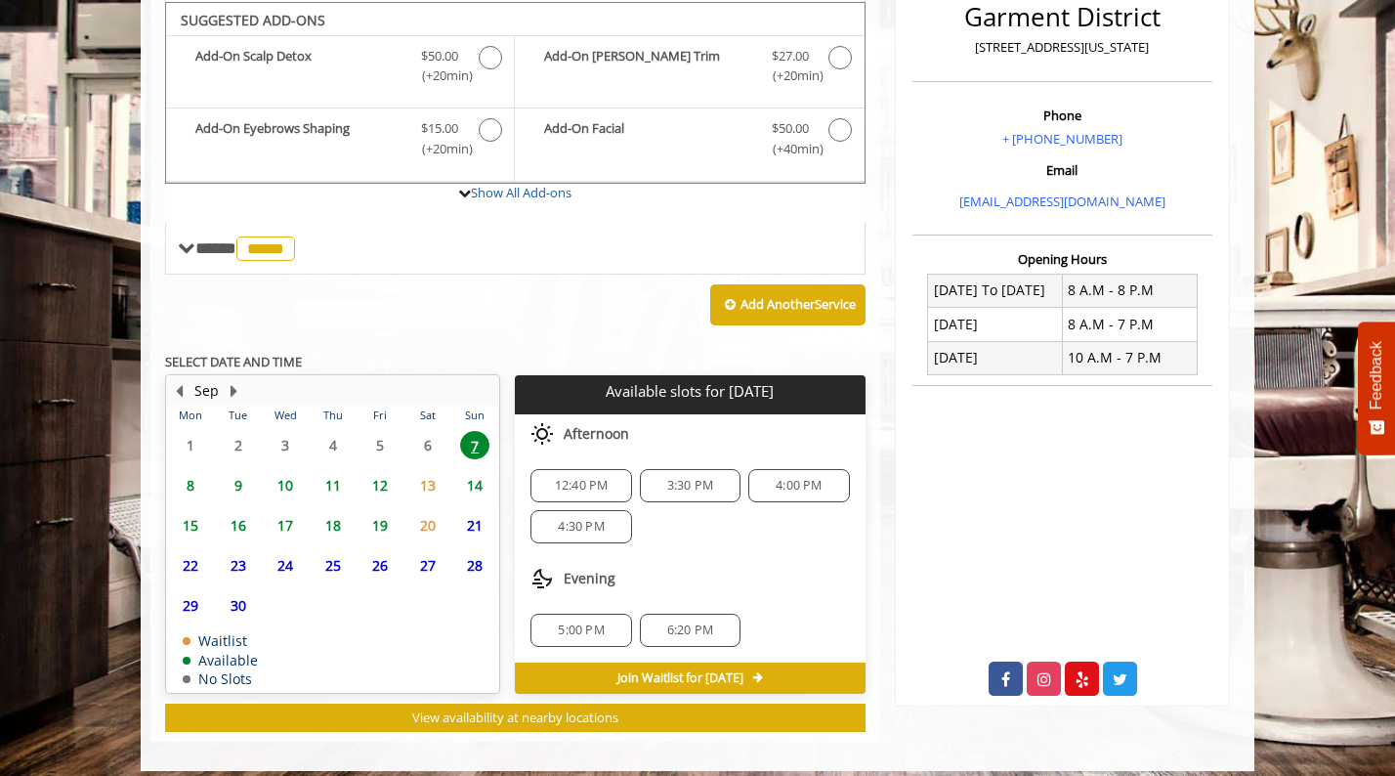
click at [582, 525] on span "4:30 PM" at bounding box center [581, 527] width 46 height 16
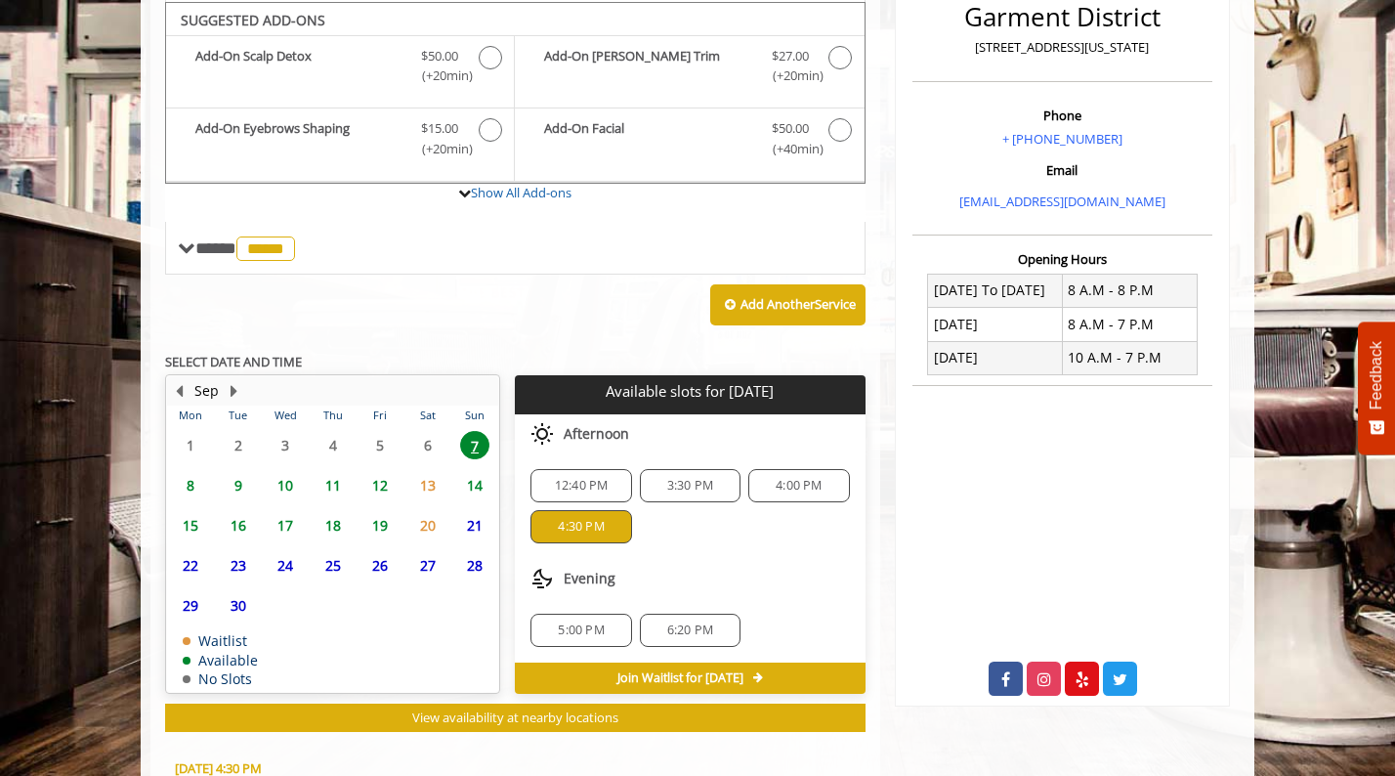
scroll to position [874, 0]
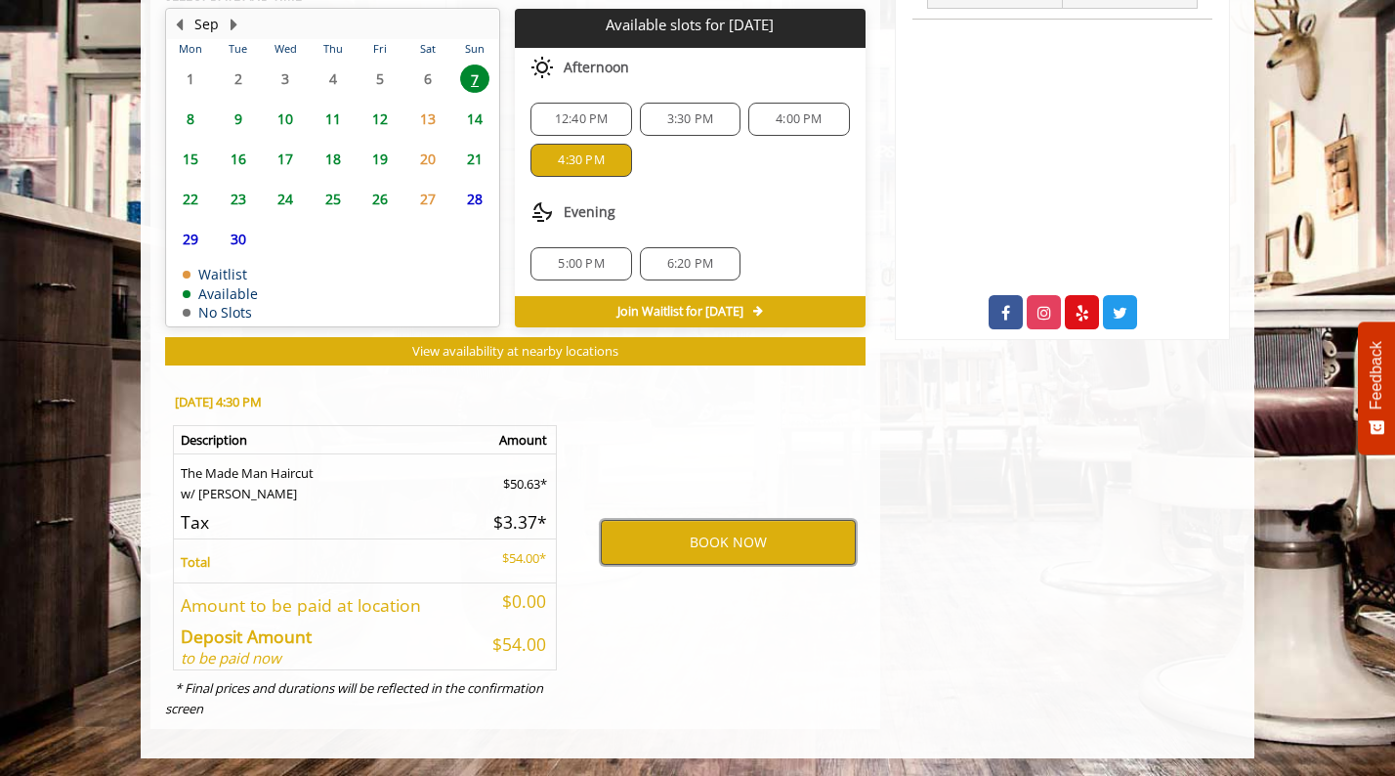
click at [705, 526] on button "BOOK NOW" at bounding box center [728, 542] width 255 height 45
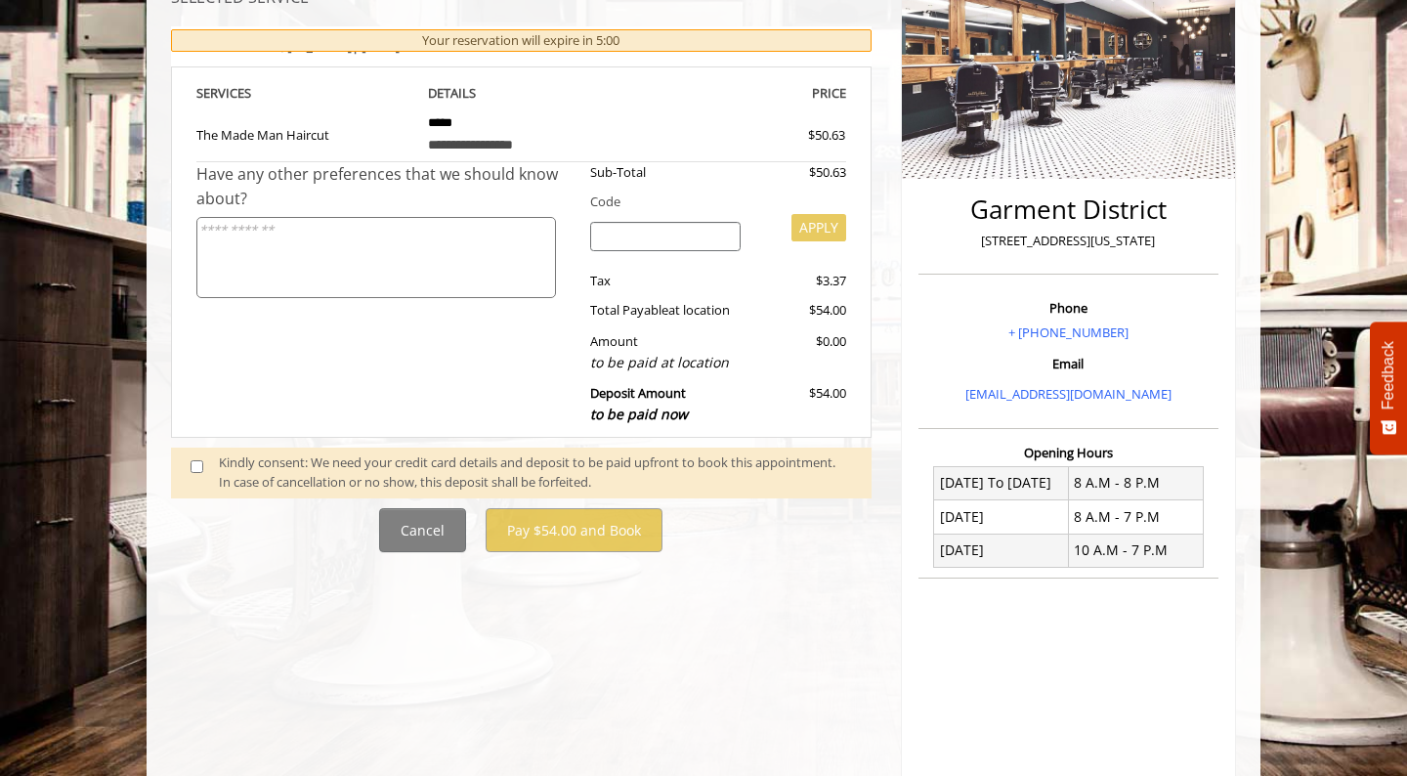
scroll to position [319, 0]
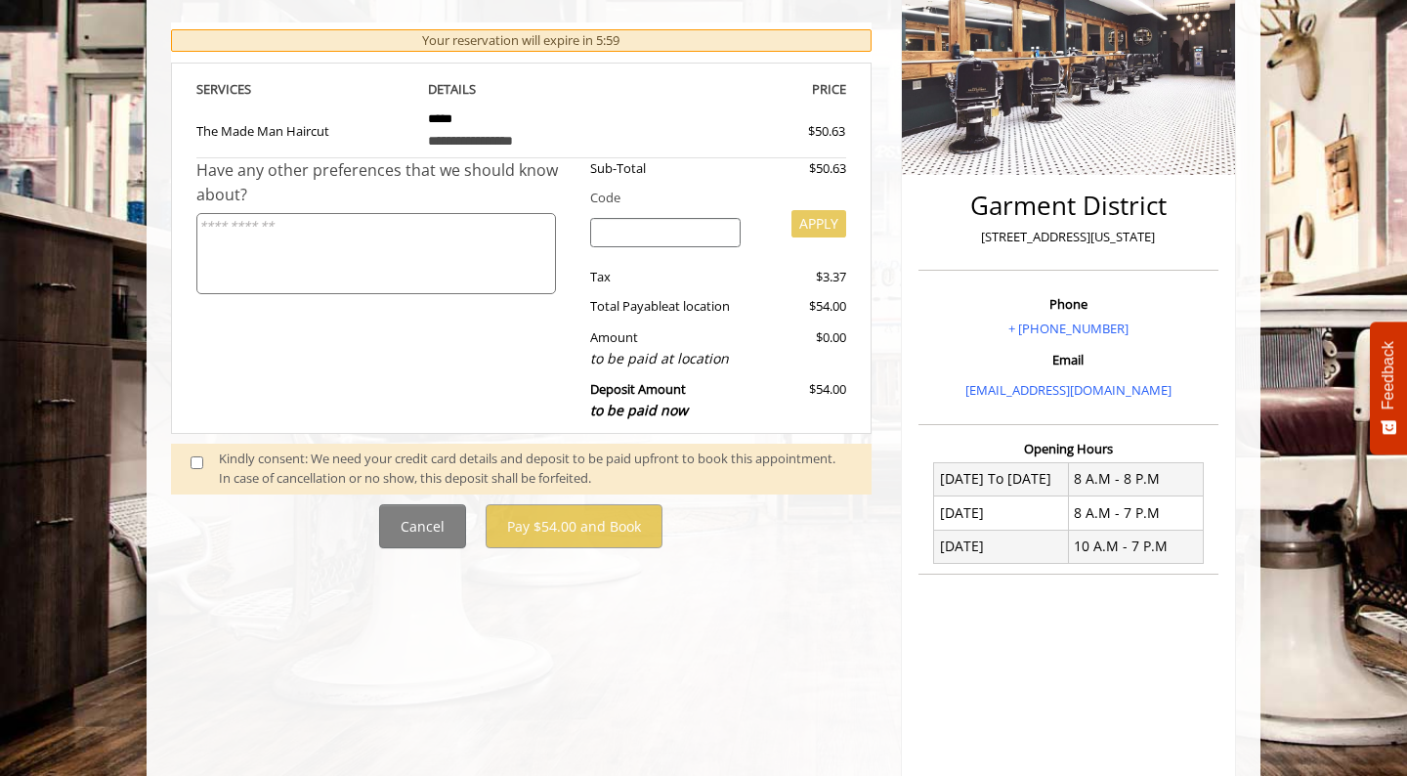
click at [307, 473] on div "Kindly consent: We need your credit card details and deposit to be paid upfront…" at bounding box center [535, 468] width 633 height 41
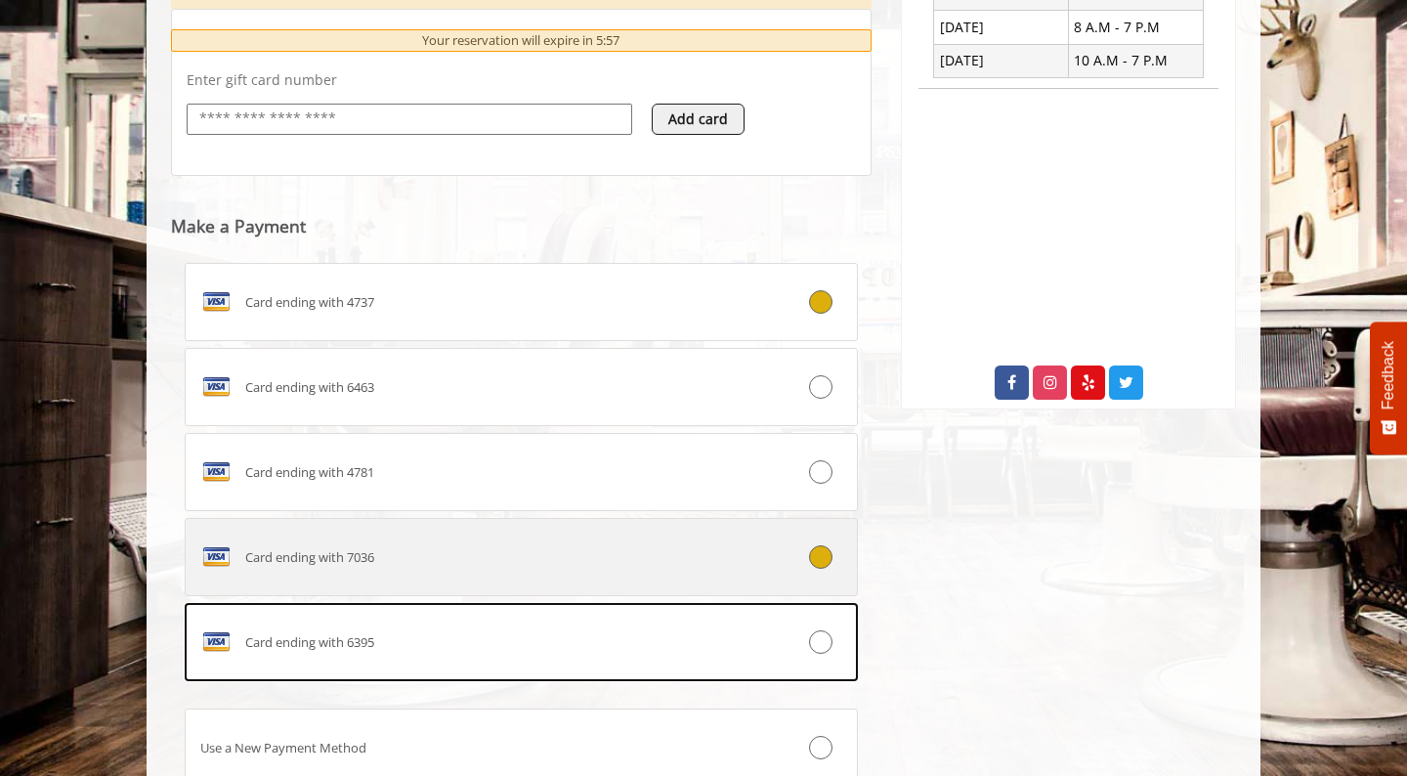
click at [420, 561] on div "Card ending with 7036" at bounding box center [465, 556] width 559 height 31
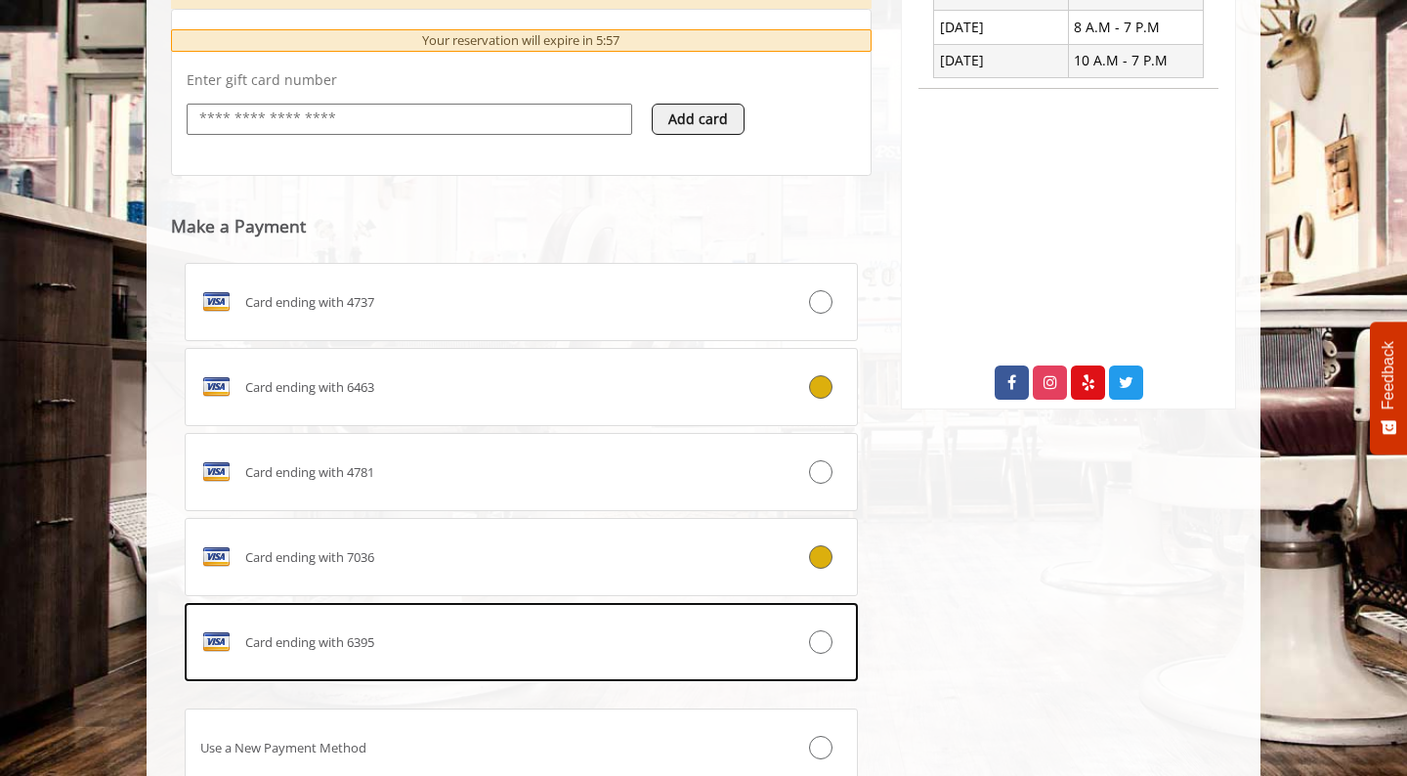
scroll to position [659, 0]
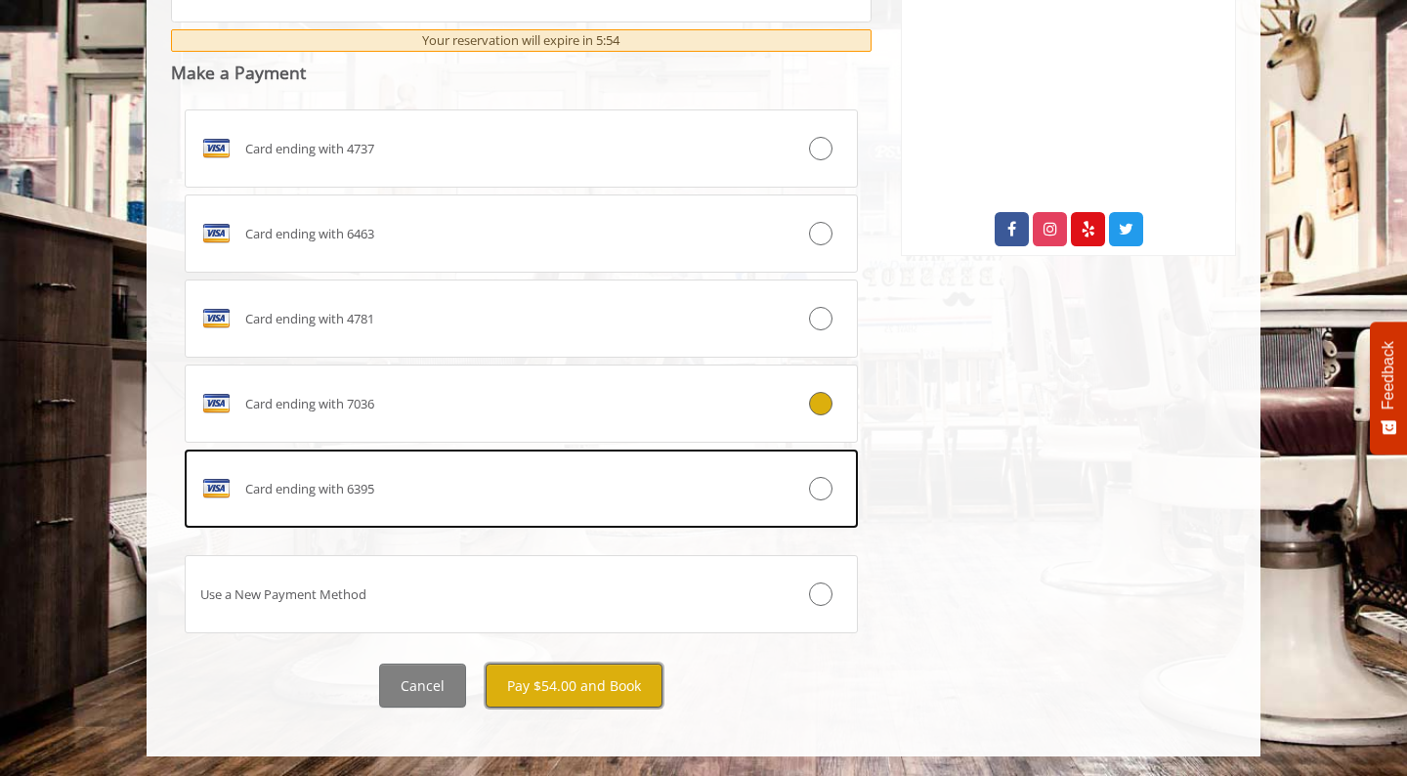
click at [604, 694] on button "Pay $54.00 and Book" at bounding box center [573, 685] width 177 height 44
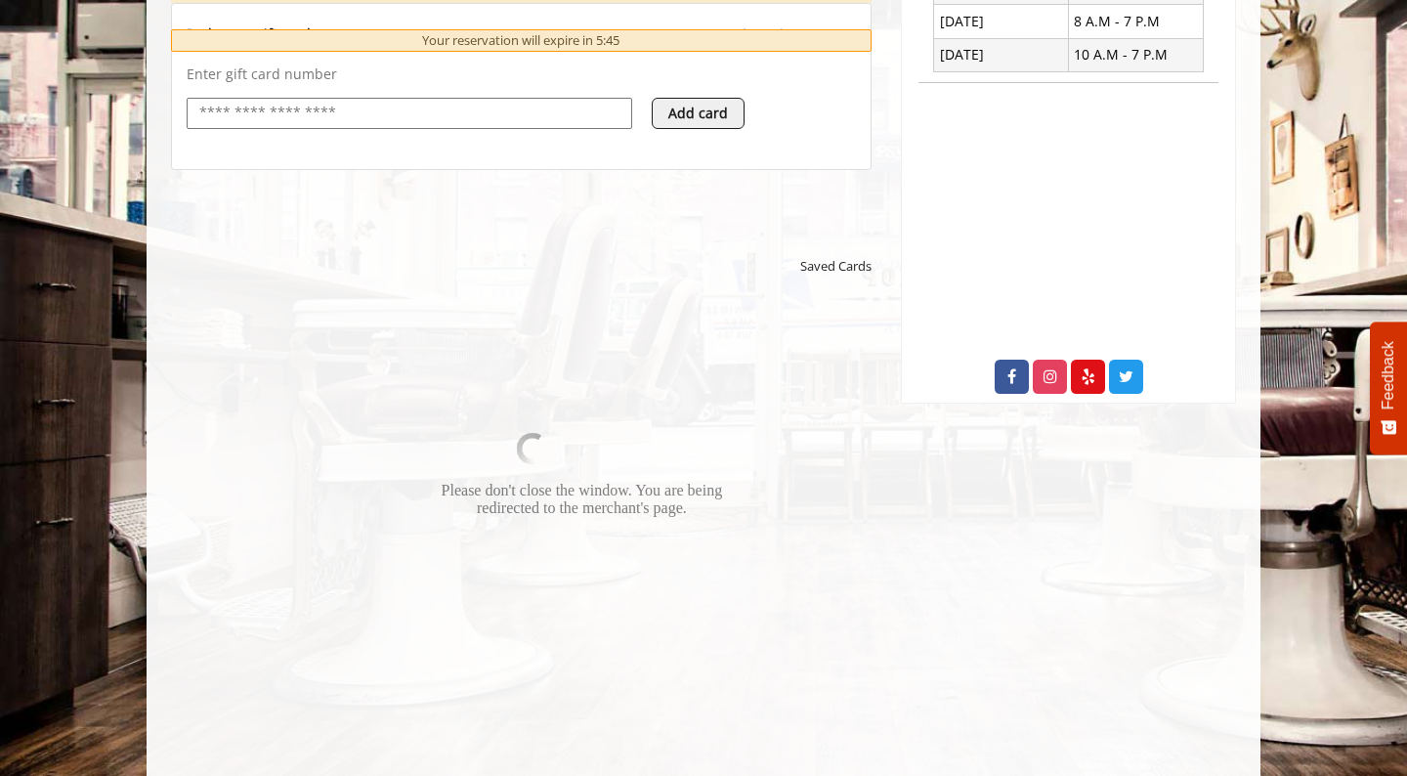
scroll to position [817, 0]
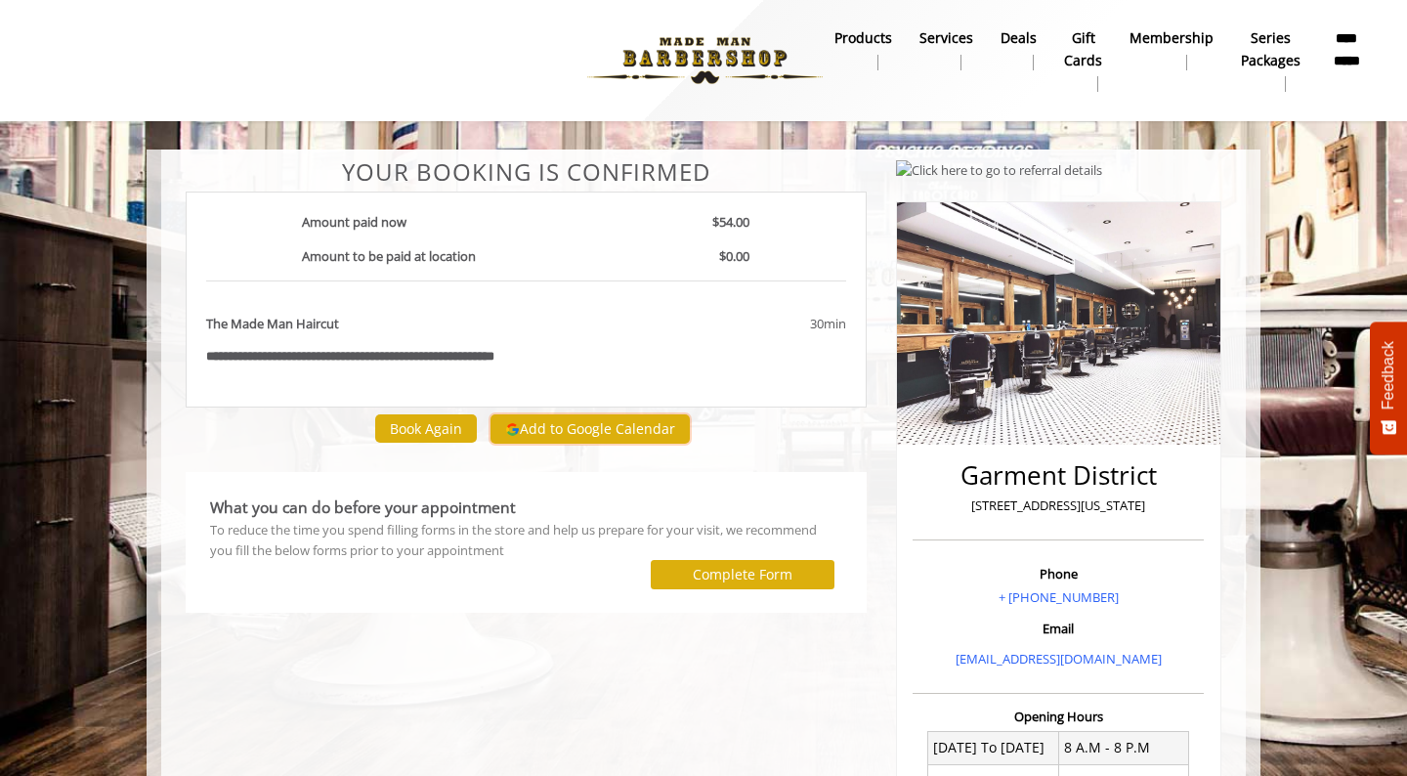
click at [583, 436] on button "Add to Google Calendar" at bounding box center [589, 428] width 199 height 29
